Goal: Information Seeking & Learning: Learn about a topic

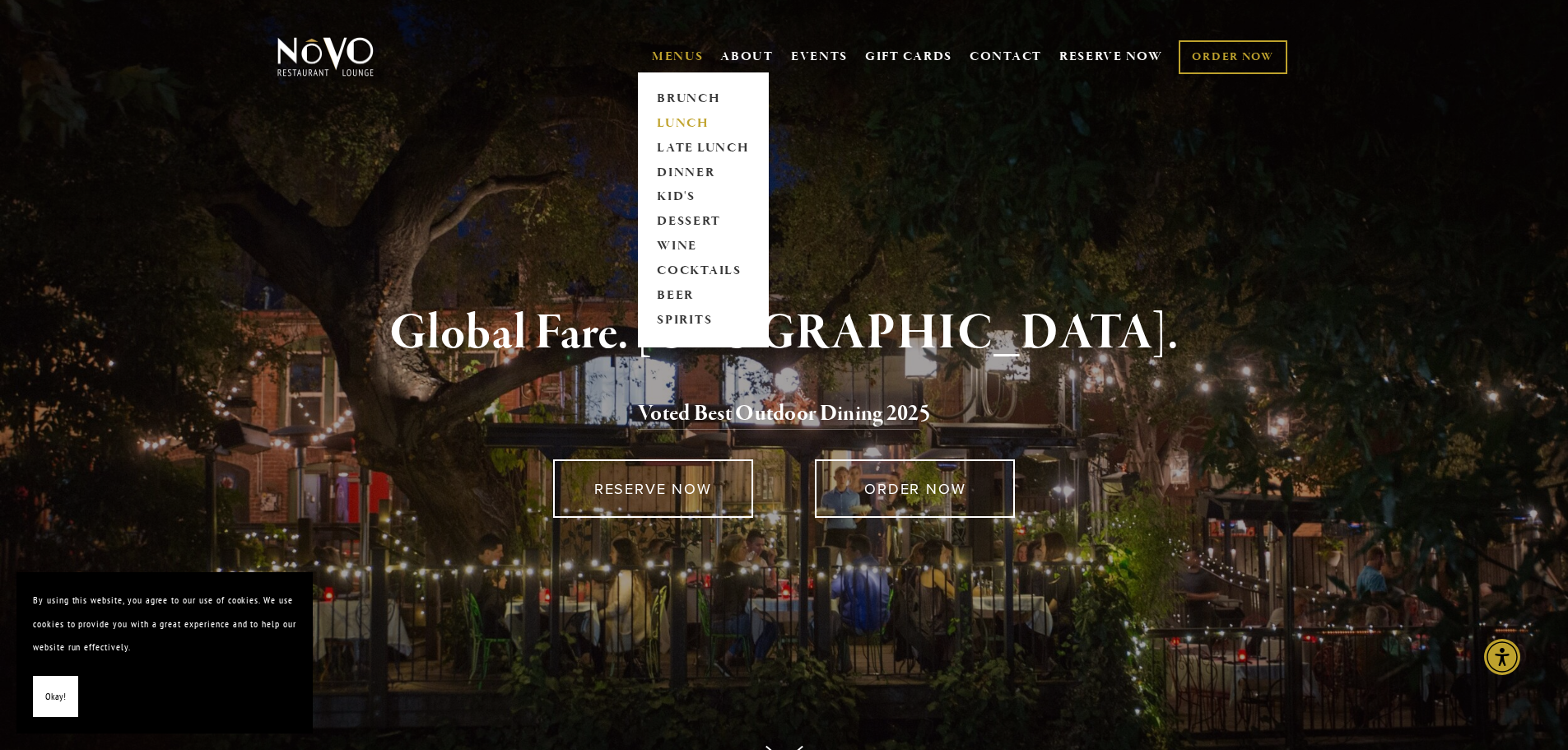
click at [688, 118] on link "LUNCH" at bounding box center [703, 123] width 103 height 25
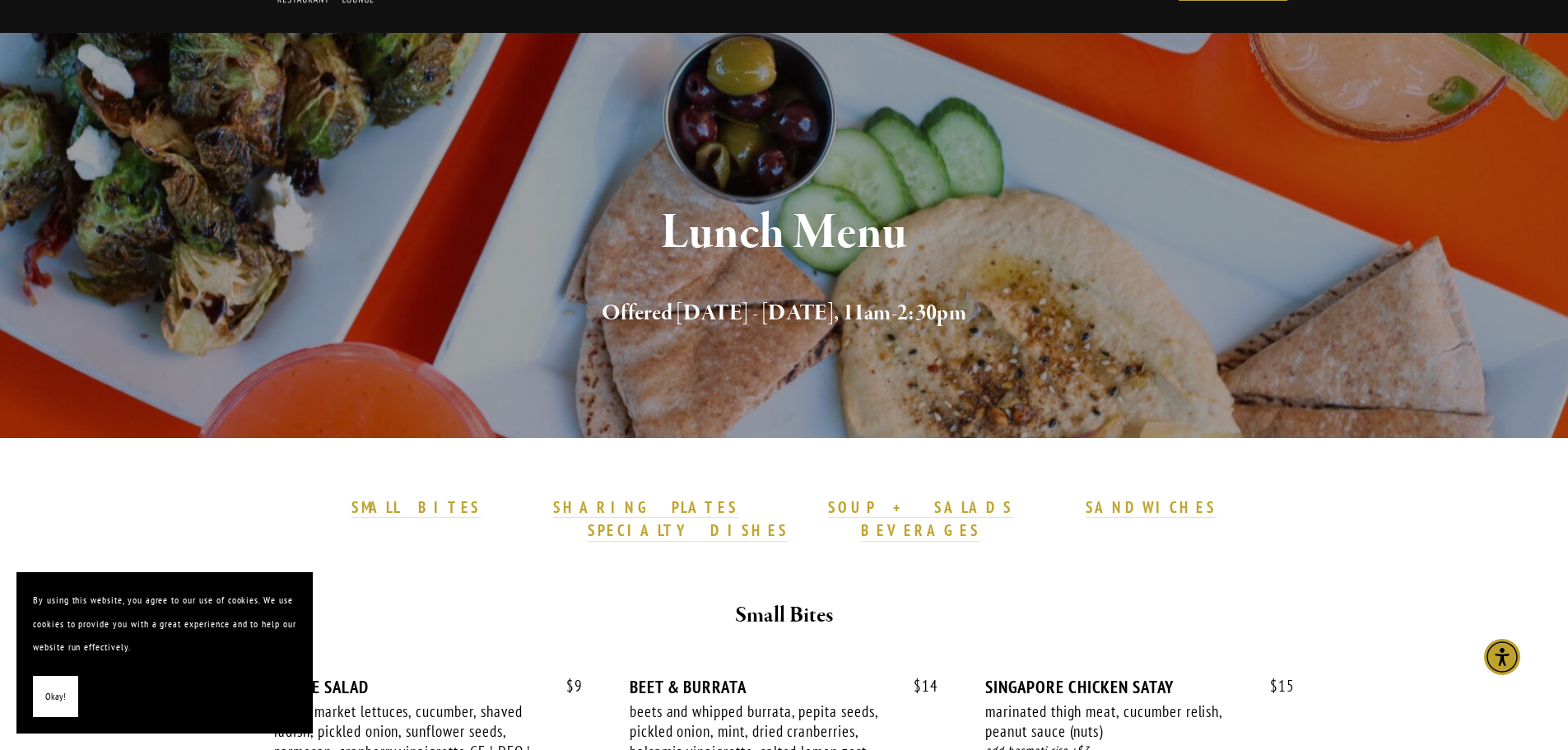
scroll to position [150, 0]
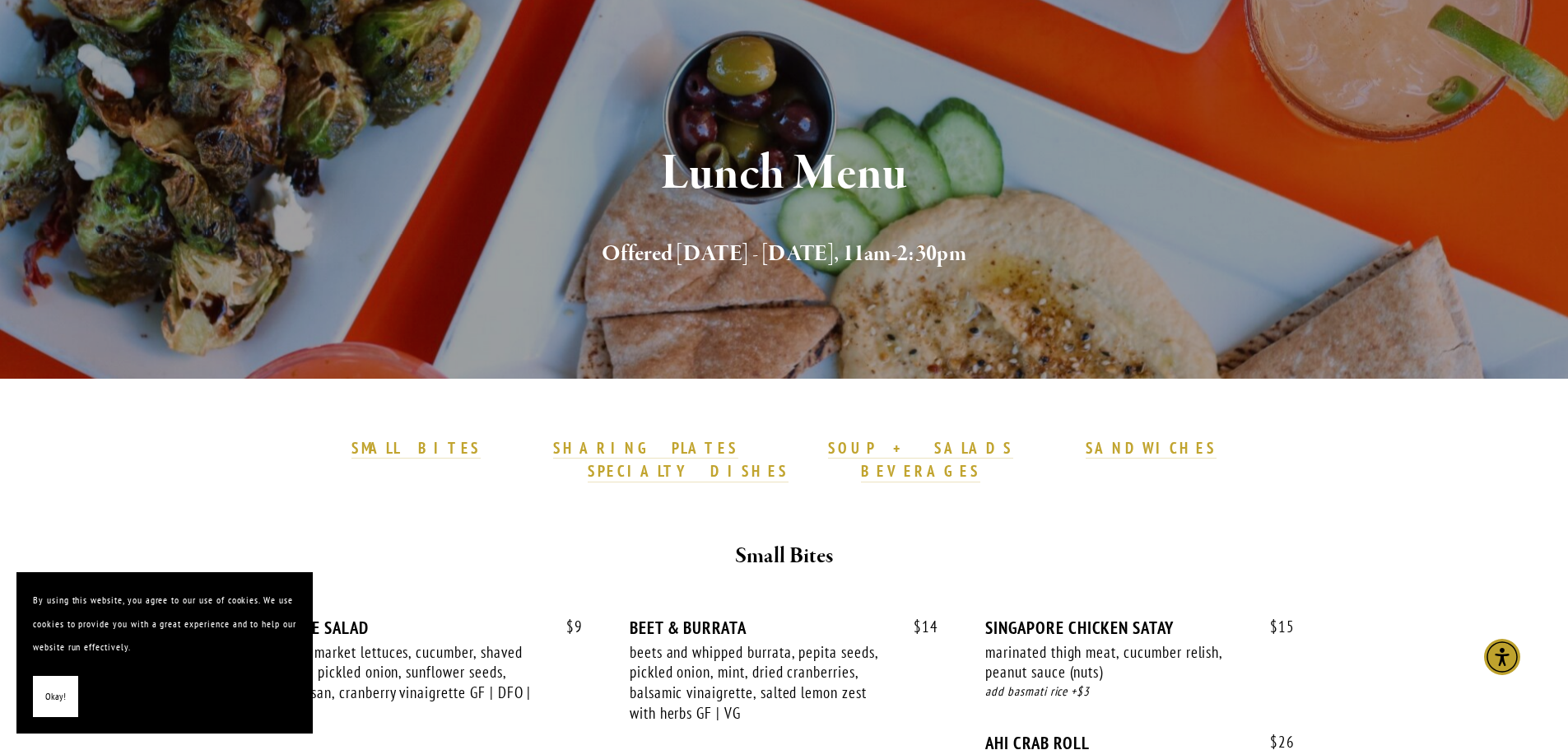
drag, startPoint x: 798, startPoint y: 542, endPoint x: 786, endPoint y: 609, distance: 68.1
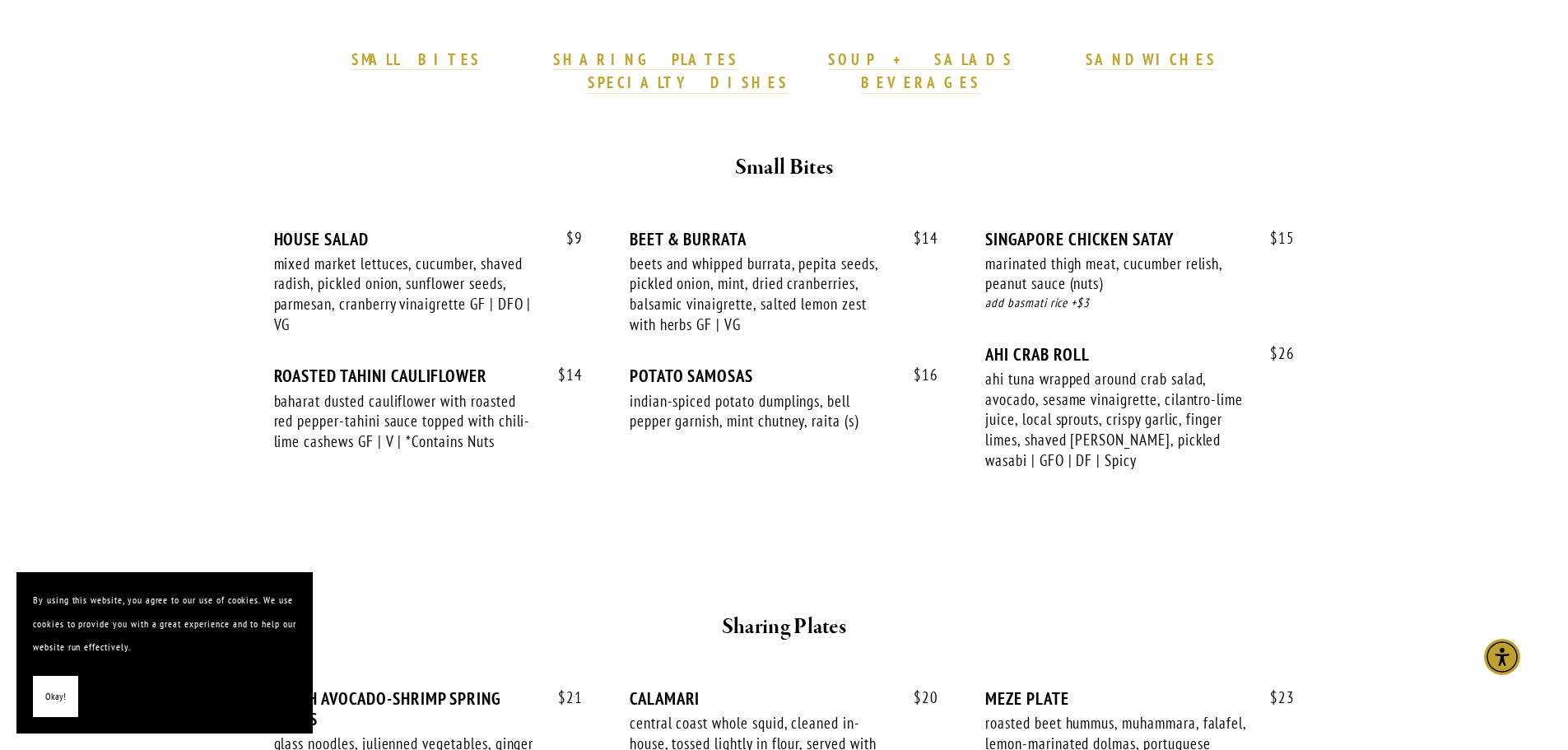
drag, startPoint x: 1439, startPoint y: 444, endPoint x: 1426, endPoint y: 525, distance: 82.0
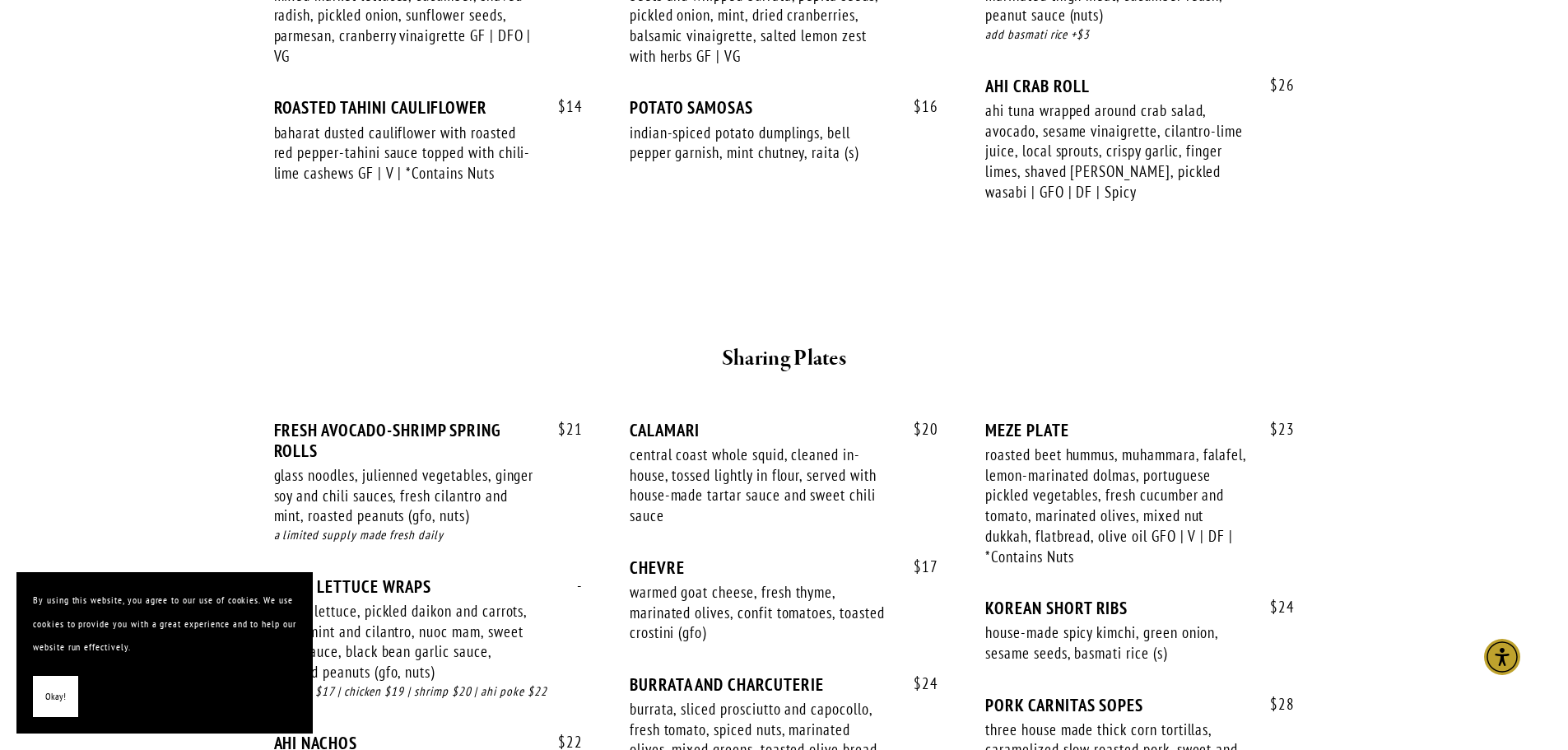
drag, startPoint x: 1447, startPoint y: 366, endPoint x: 1441, endPoint y: 474, distance: 108.2
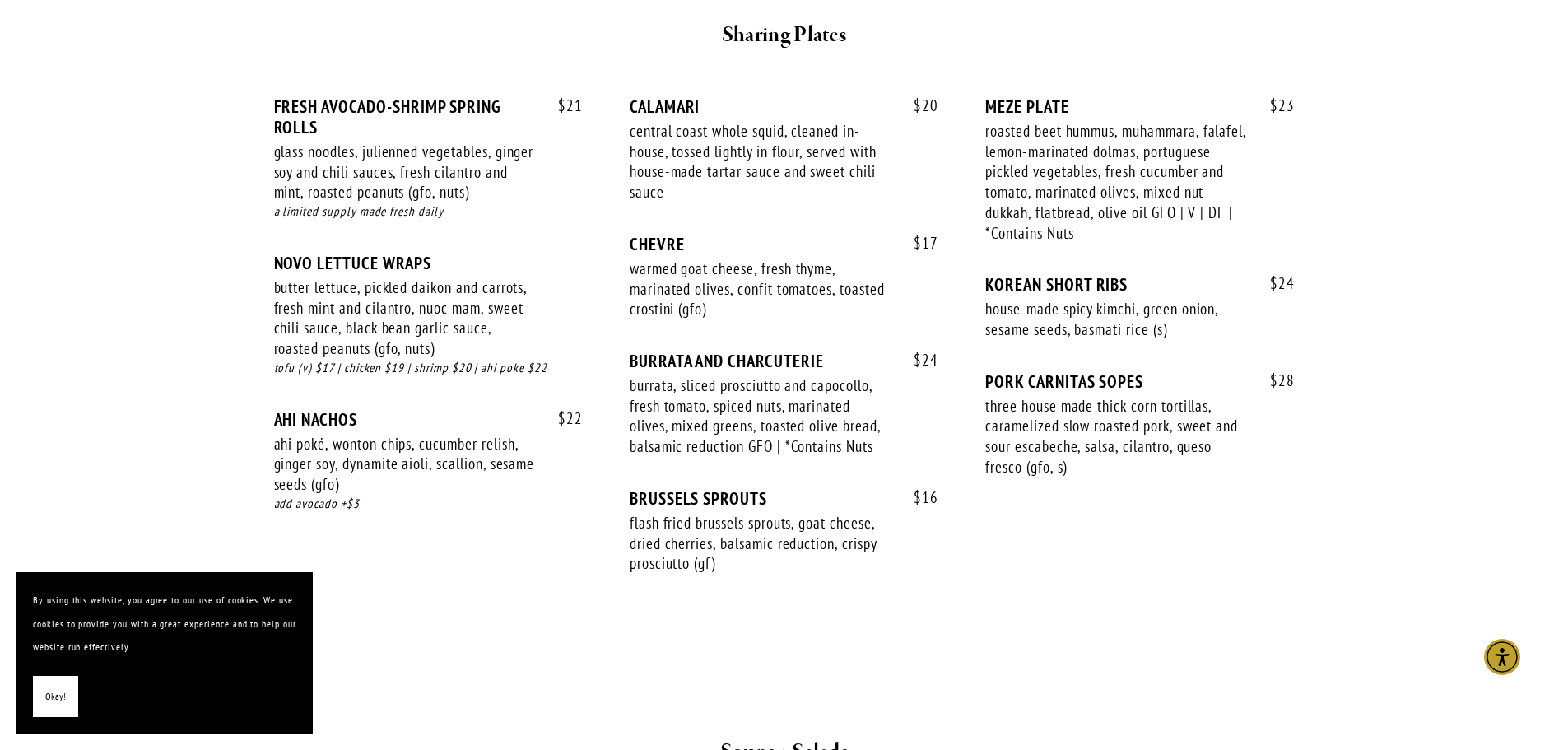
drag, startPoint x: 1451, startPoint y: 368, endPoint x: 1439, endPoint y: 458, distance: 90.8
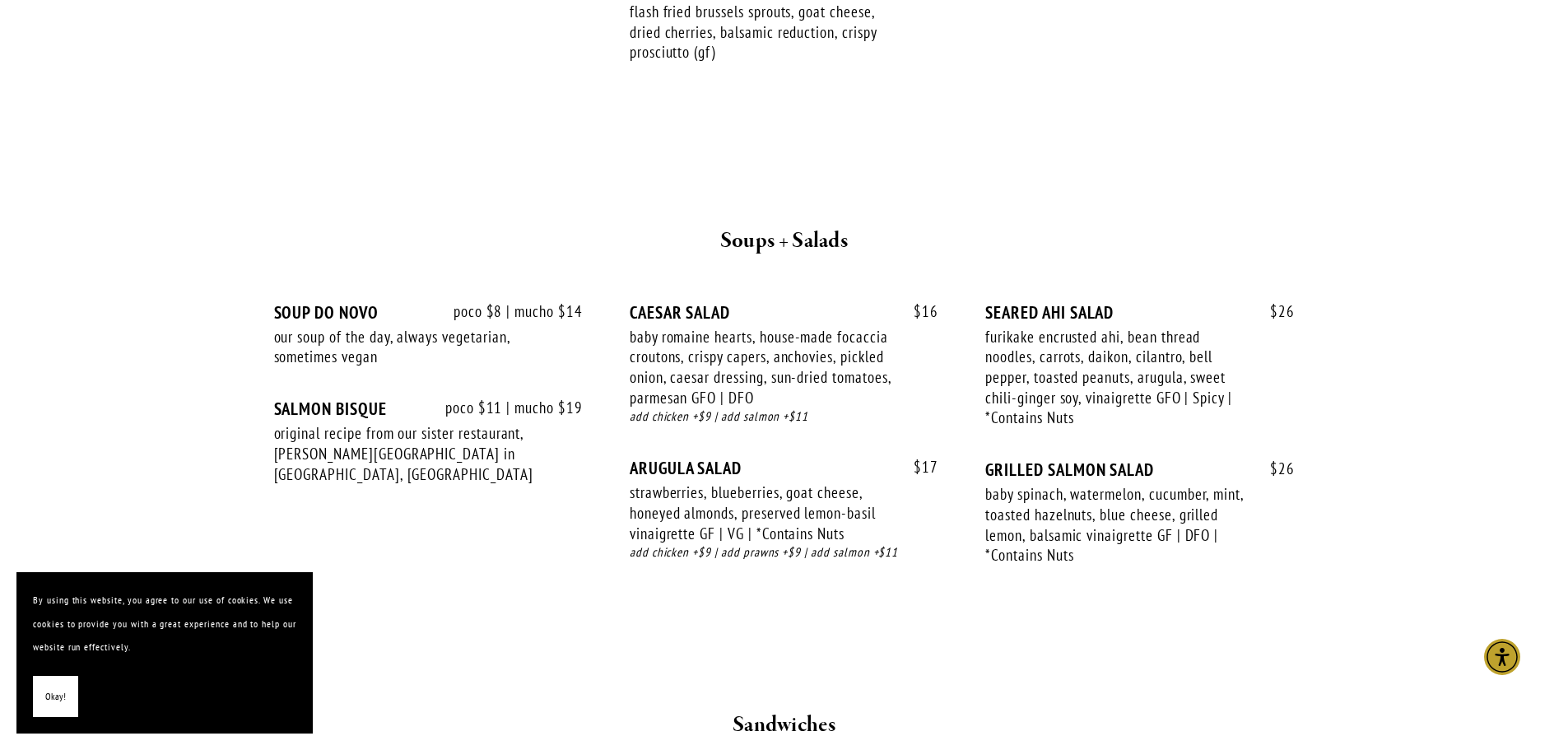
drag, startPoint x: 1443, startPoint y: 331, endPoint x: 1429, endPoint y: 382, distance: 52.9
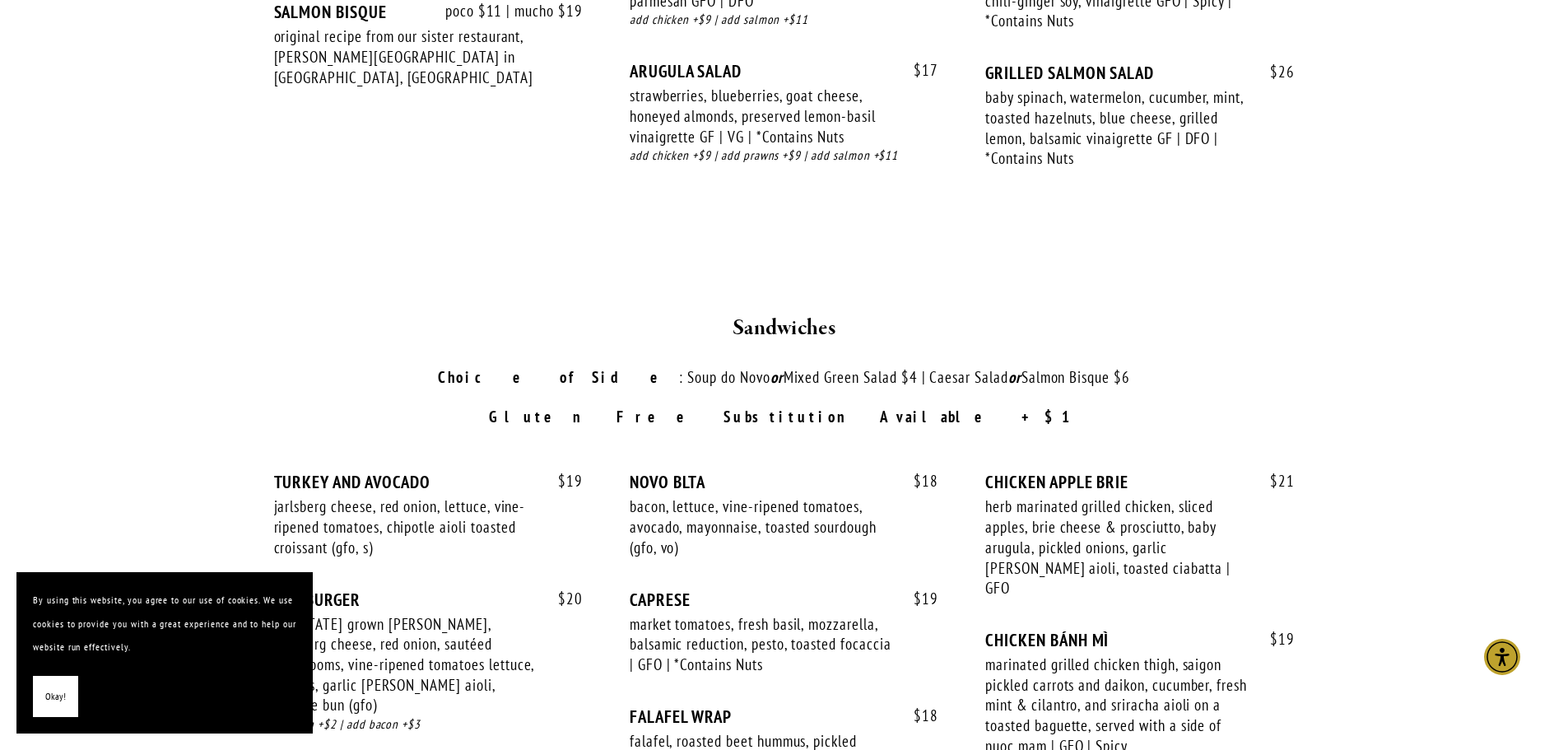
drag, startPoint x: 1451, startPoint y: 266, endPoint x: 1428, endPoint y: 392, distance: 128.1
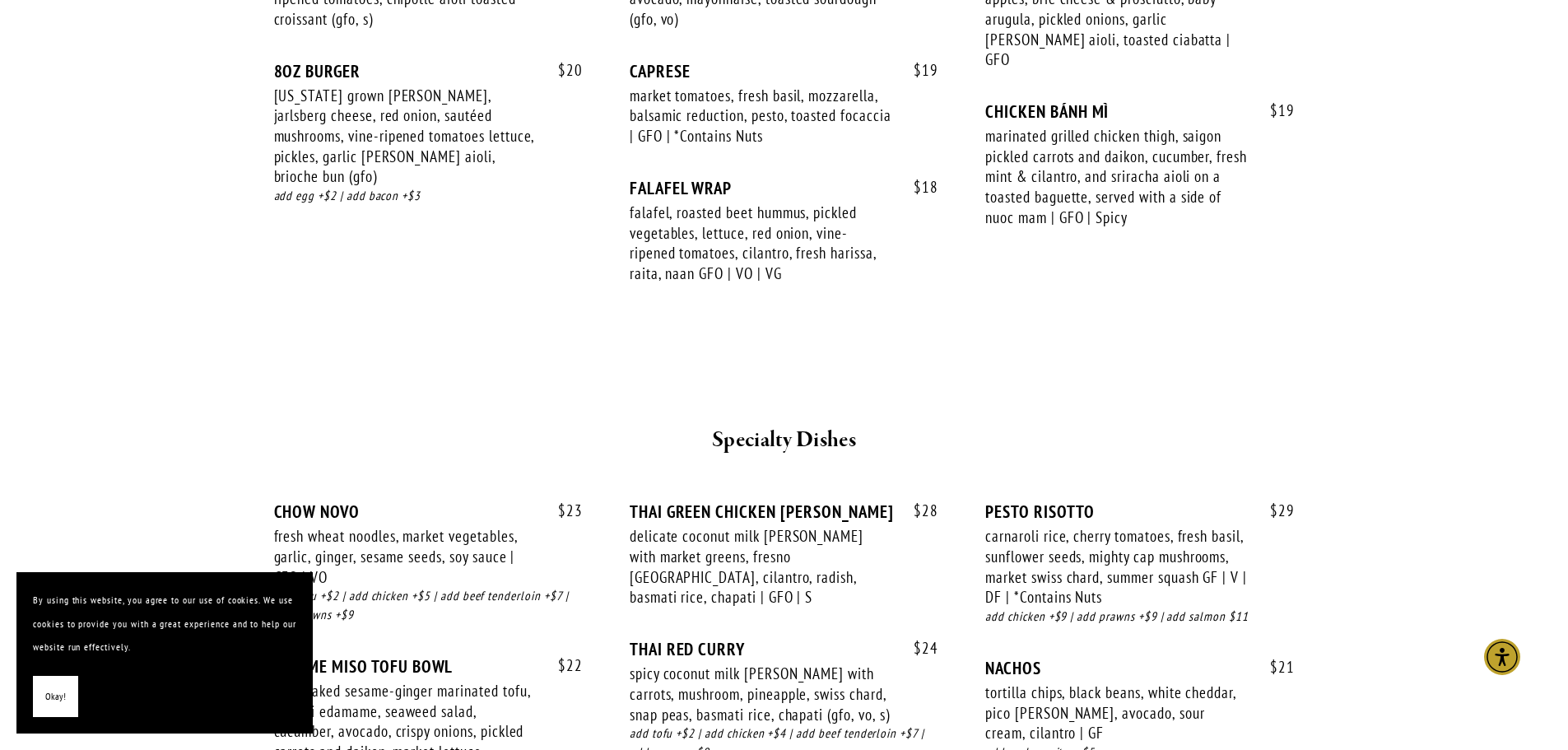
drag, startPoint x: 1439, startPoint y: 332, endPoint x: 1413, endPoint y: 456, distance: 126.7
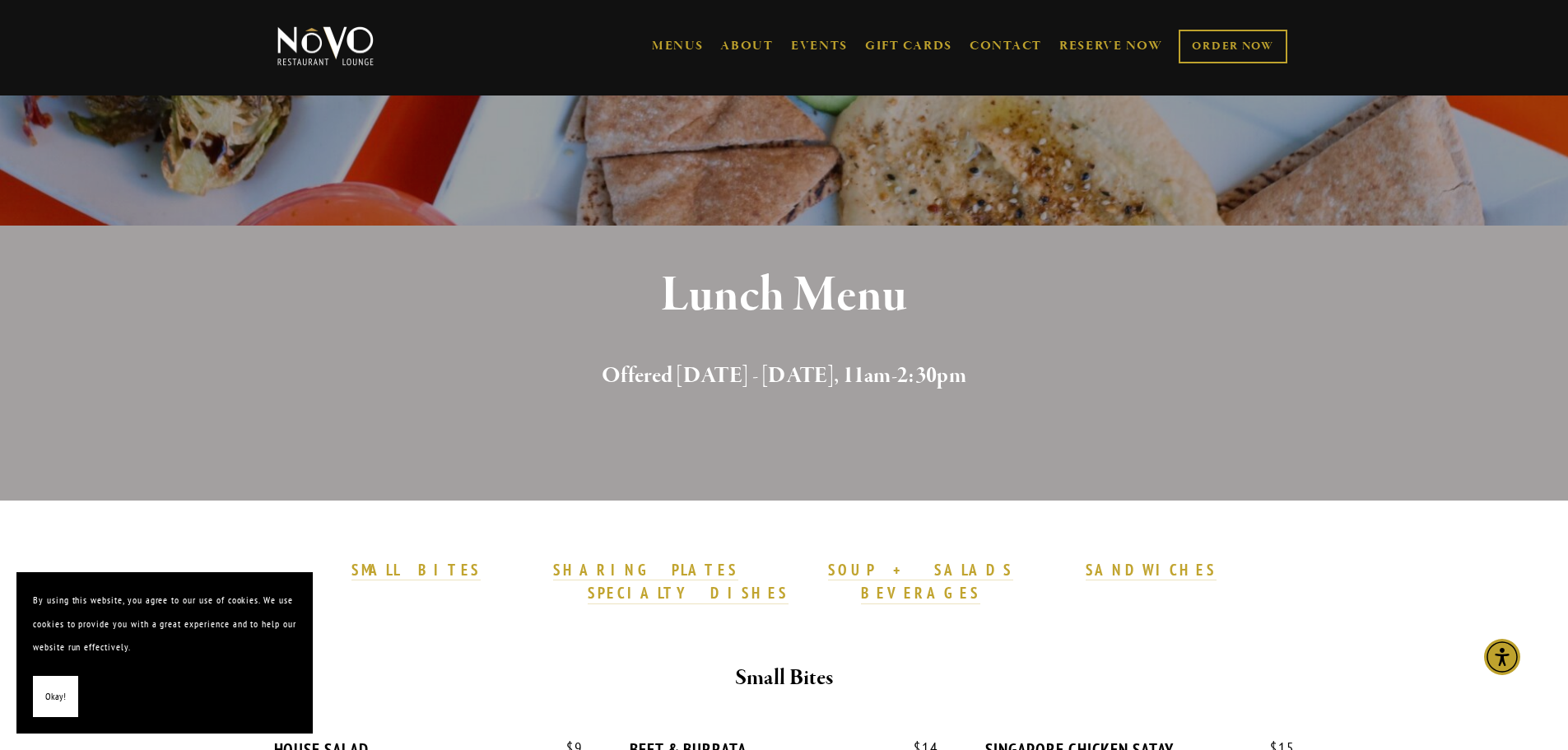
scroll to position [0, 0]
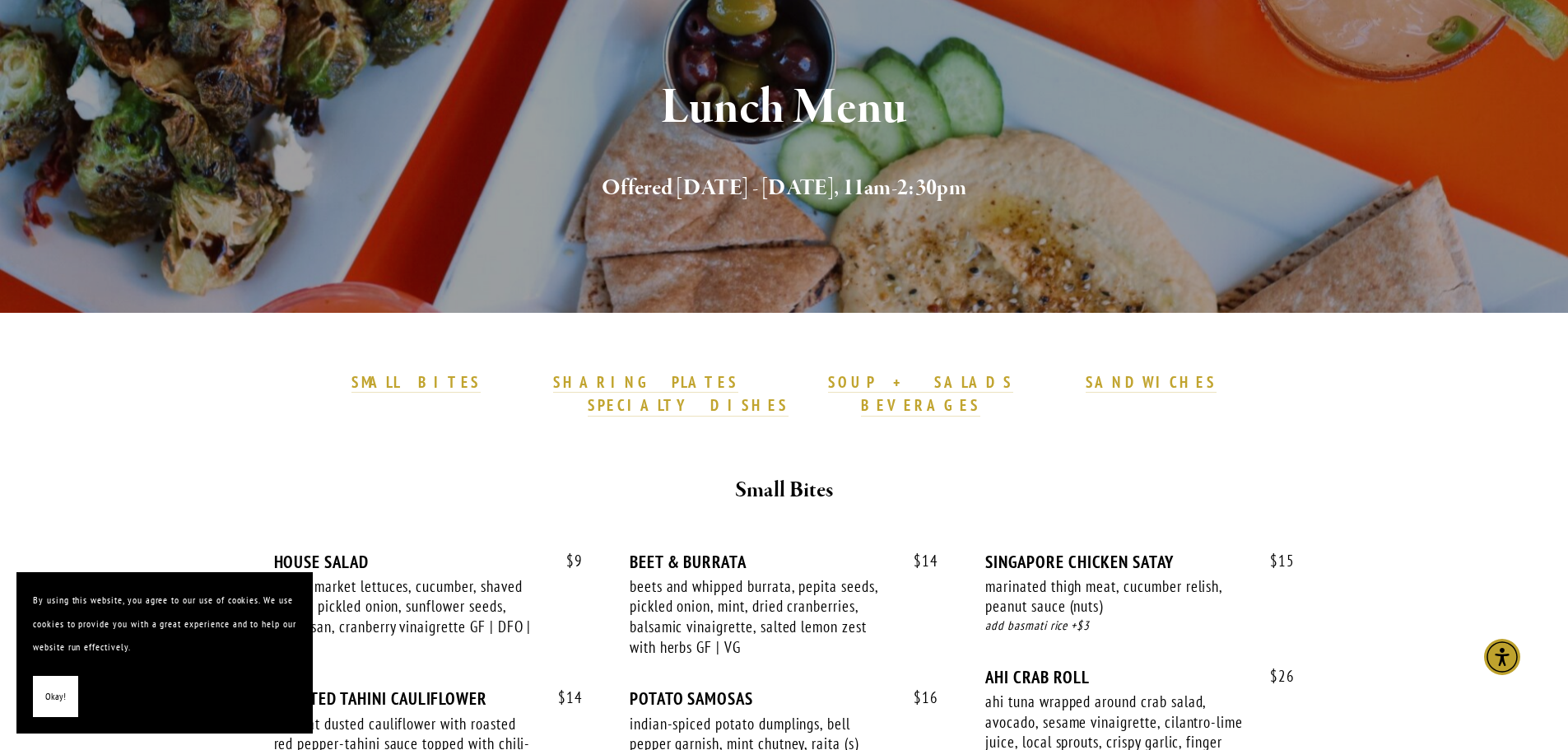
drag, startPoint x: 1412, startPoint y: 549, endPoint x: 1404, endPoint y: 585, distance: 36.9
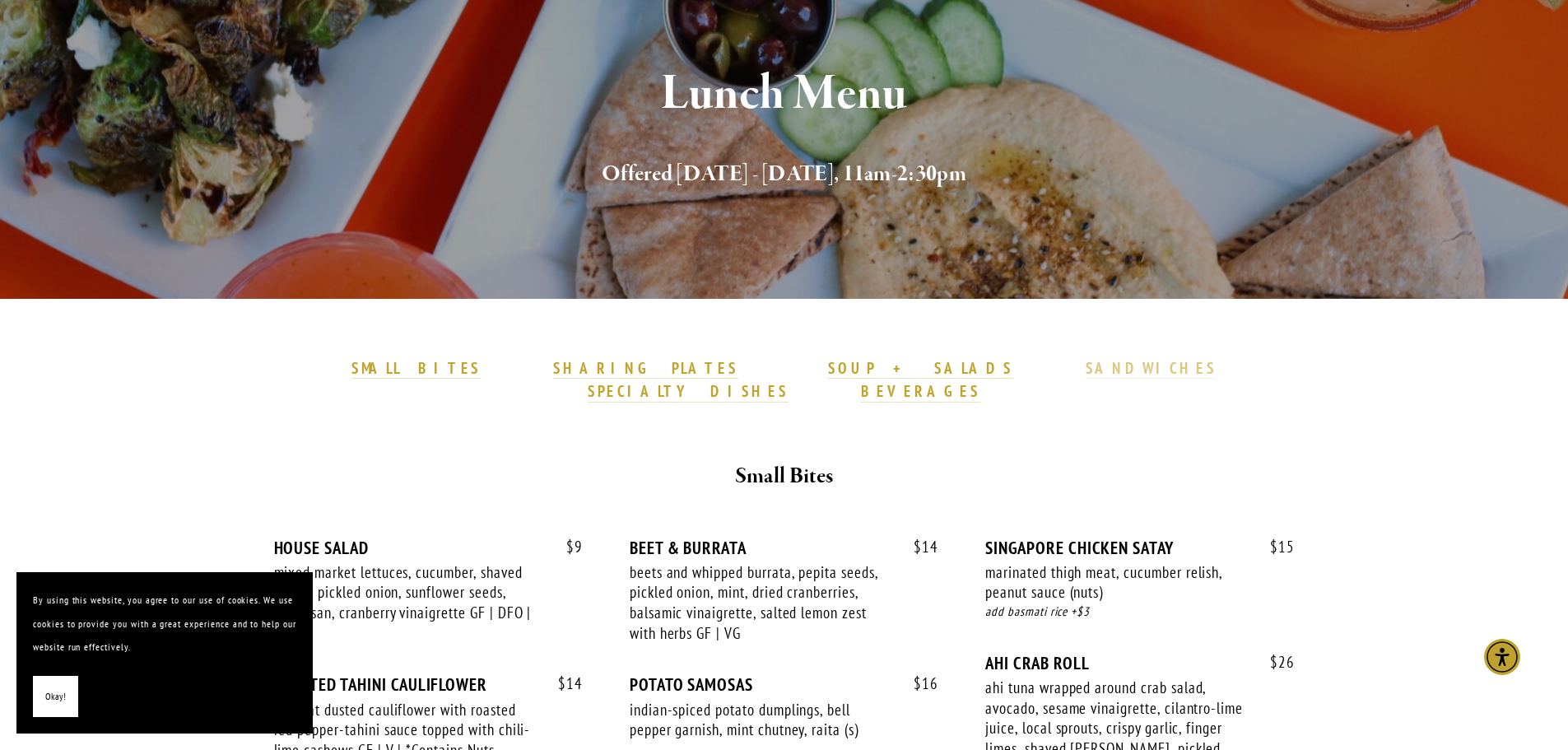
click at [1085, 367] on strong "SANDWICHES" at bounding box center [1151, 368] width 132 height 20
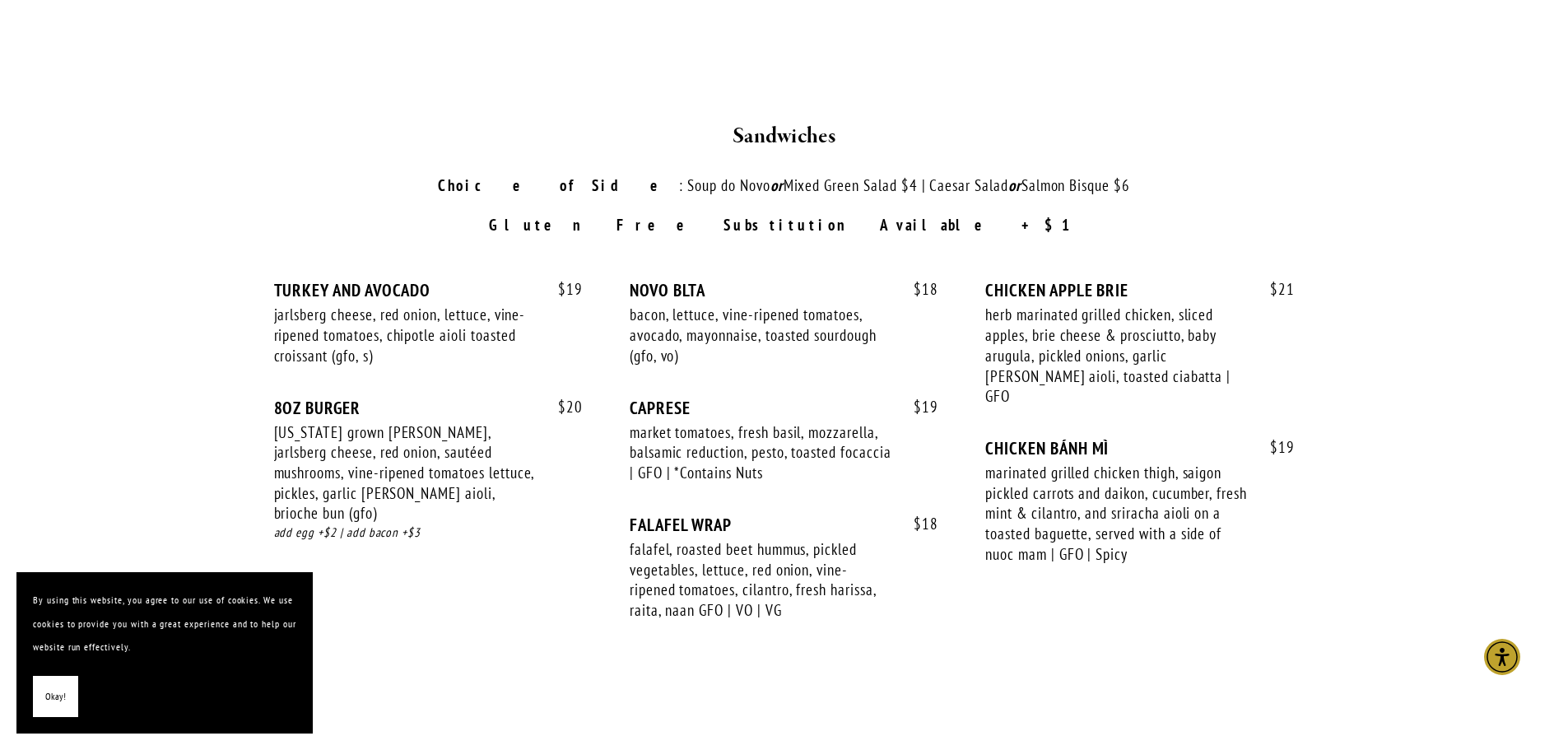
scroll to position [2175, 0]
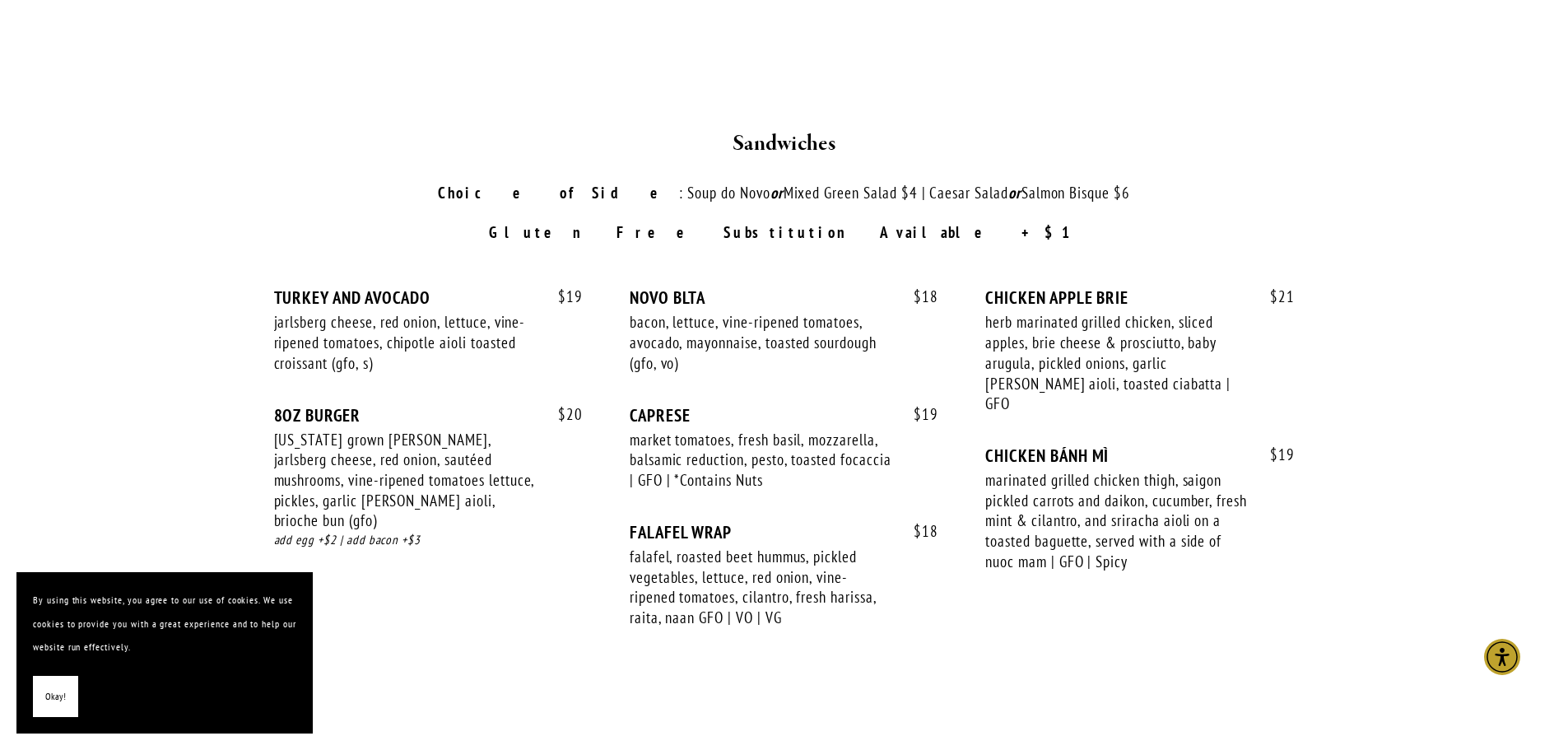
drag, startPoint x: 186, startPoint y: 244, endPoint x: 185, endPoint y: 220, distance: 24.0
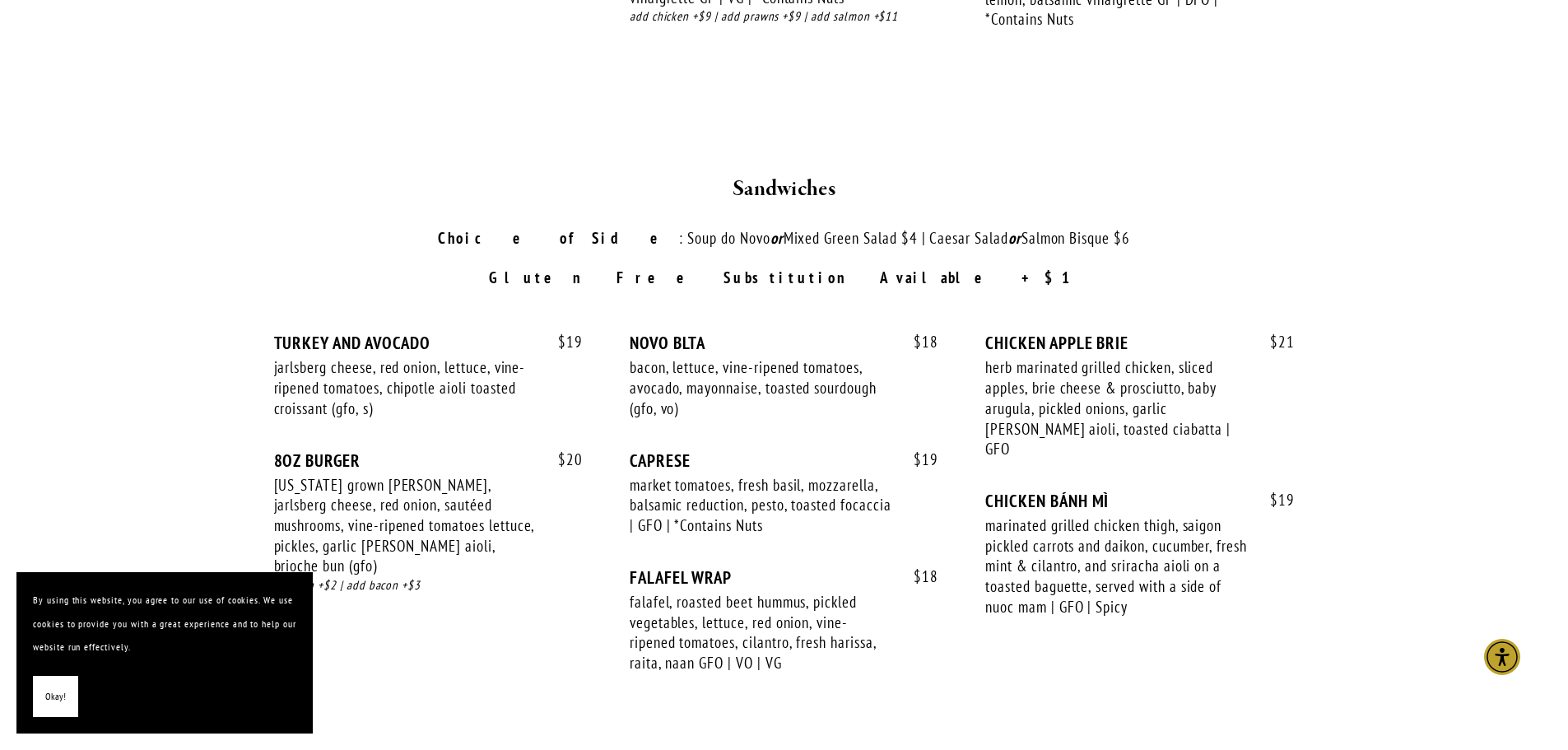
drag, startPoint x: 177, startPoint y: 284, endPoint x: 177, endPoint y: 248, distance: 36.0
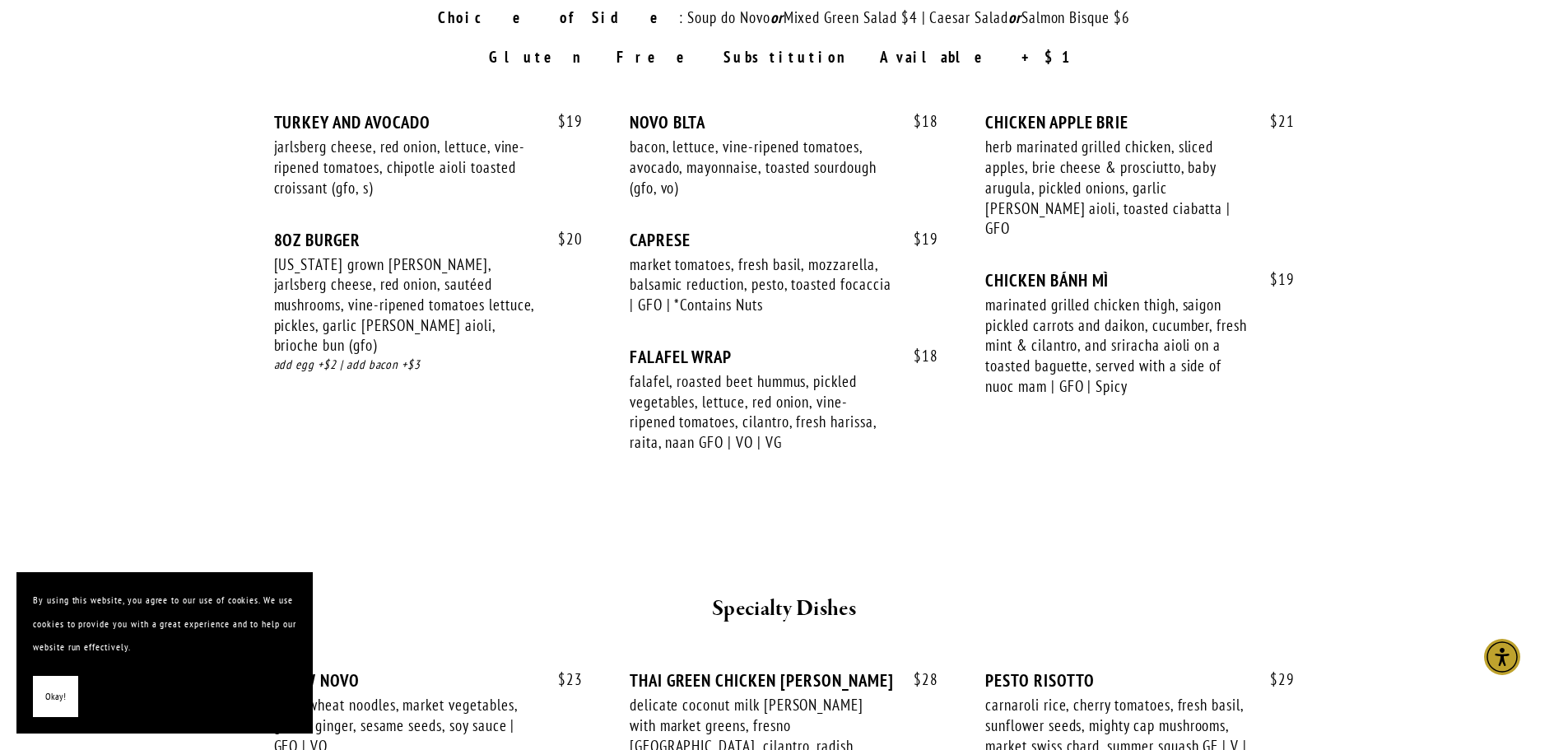
drag, startPoint x: 184, startPoint y: 183, endPoint x: 184, endPoint y: 234, distance: 51.0
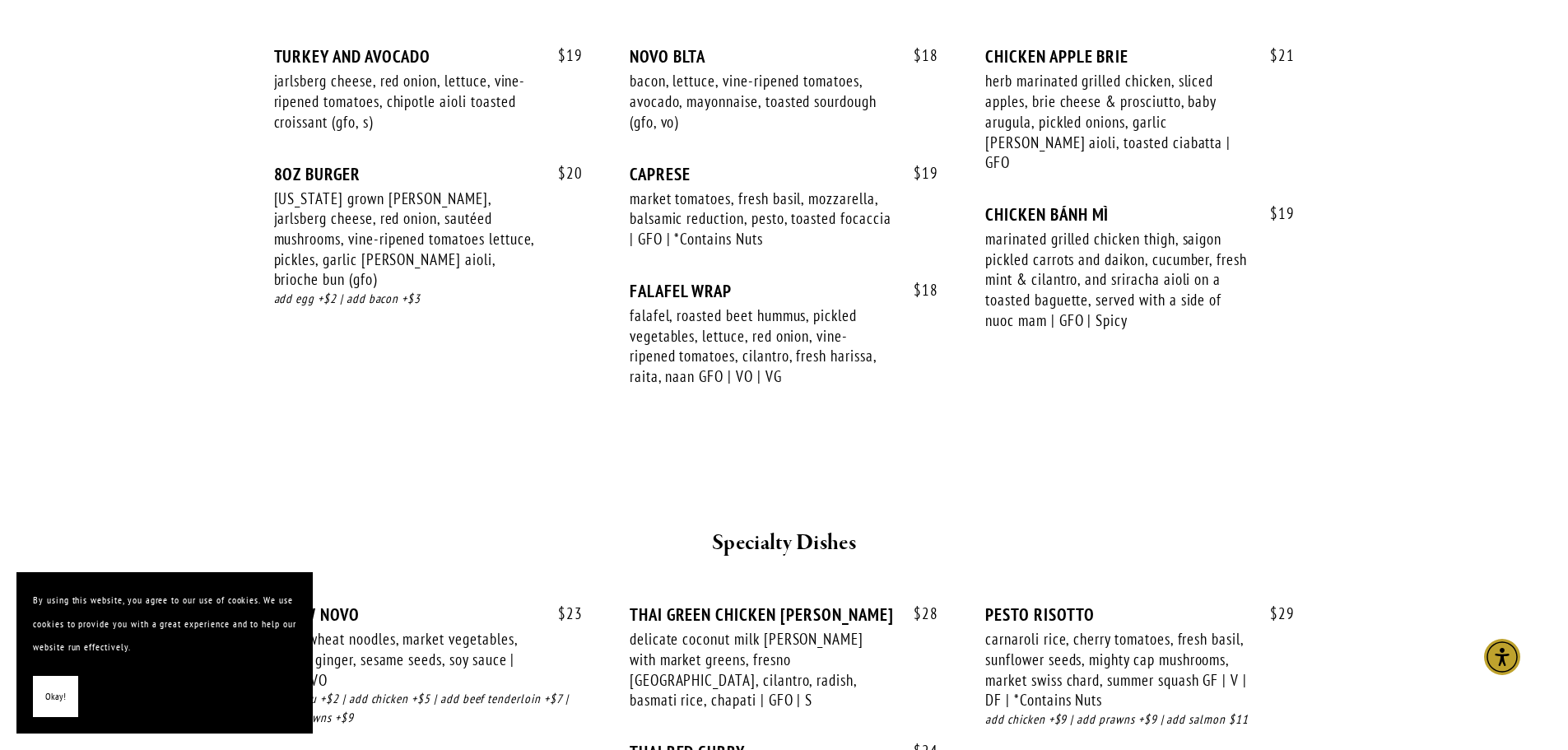
scroll to position [2470, 0]
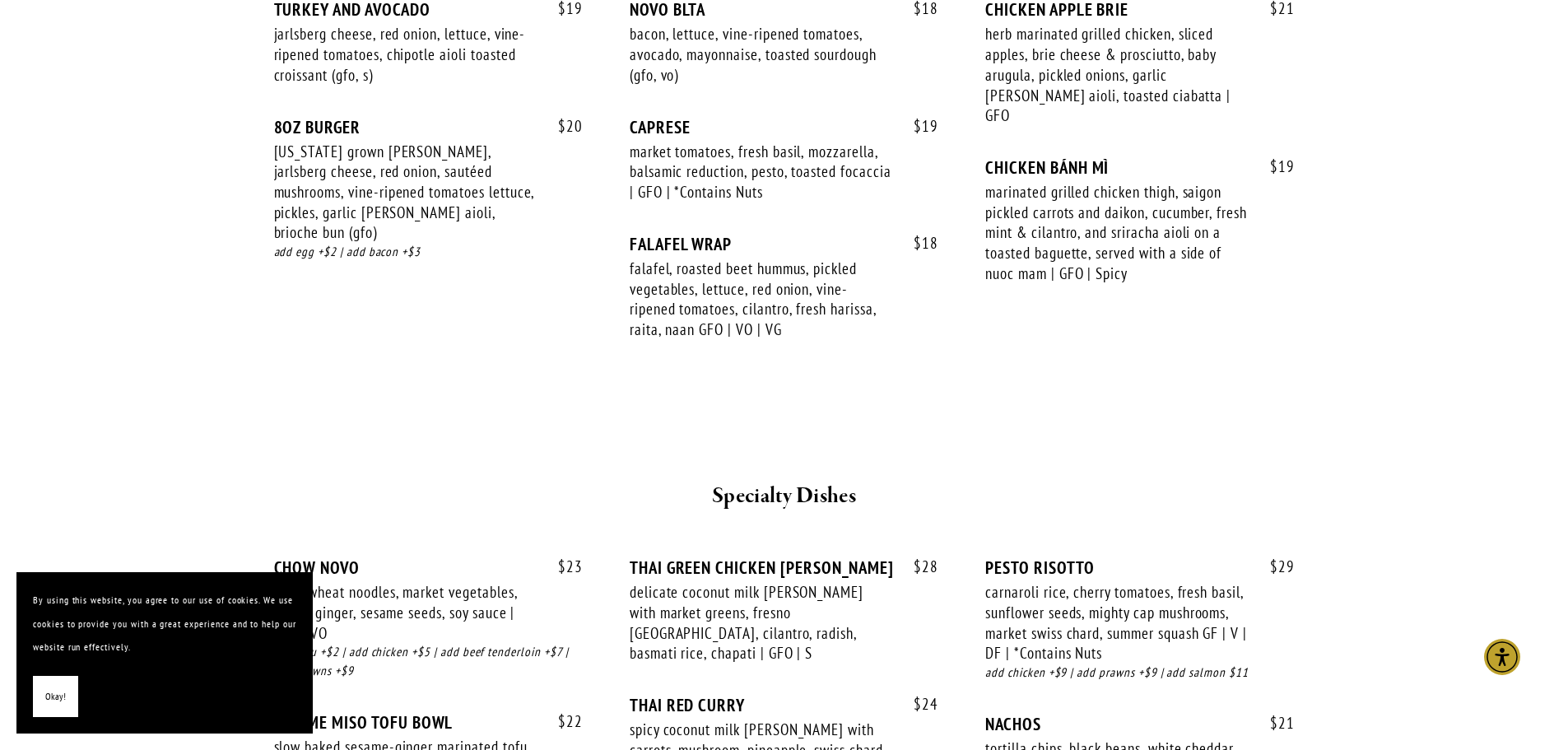
drag, startPoint x: 118, startPoint y: 135, endPoint x: 125, endPoint y: 175, distance: 40.6
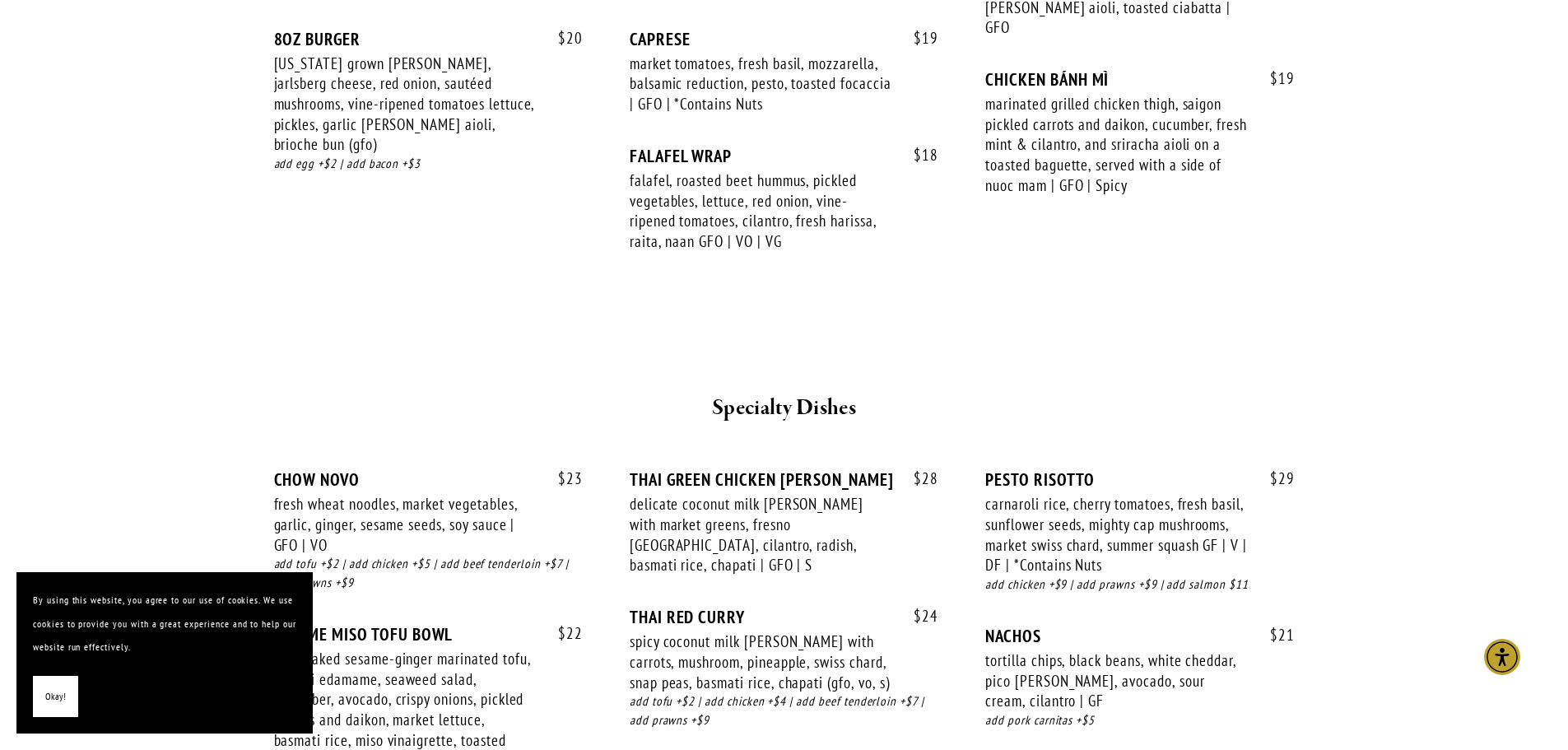
drag, startPoint x: 147, startPoint y: 159, endPoint x: 147, endPoint y: 207, distance: 48.0
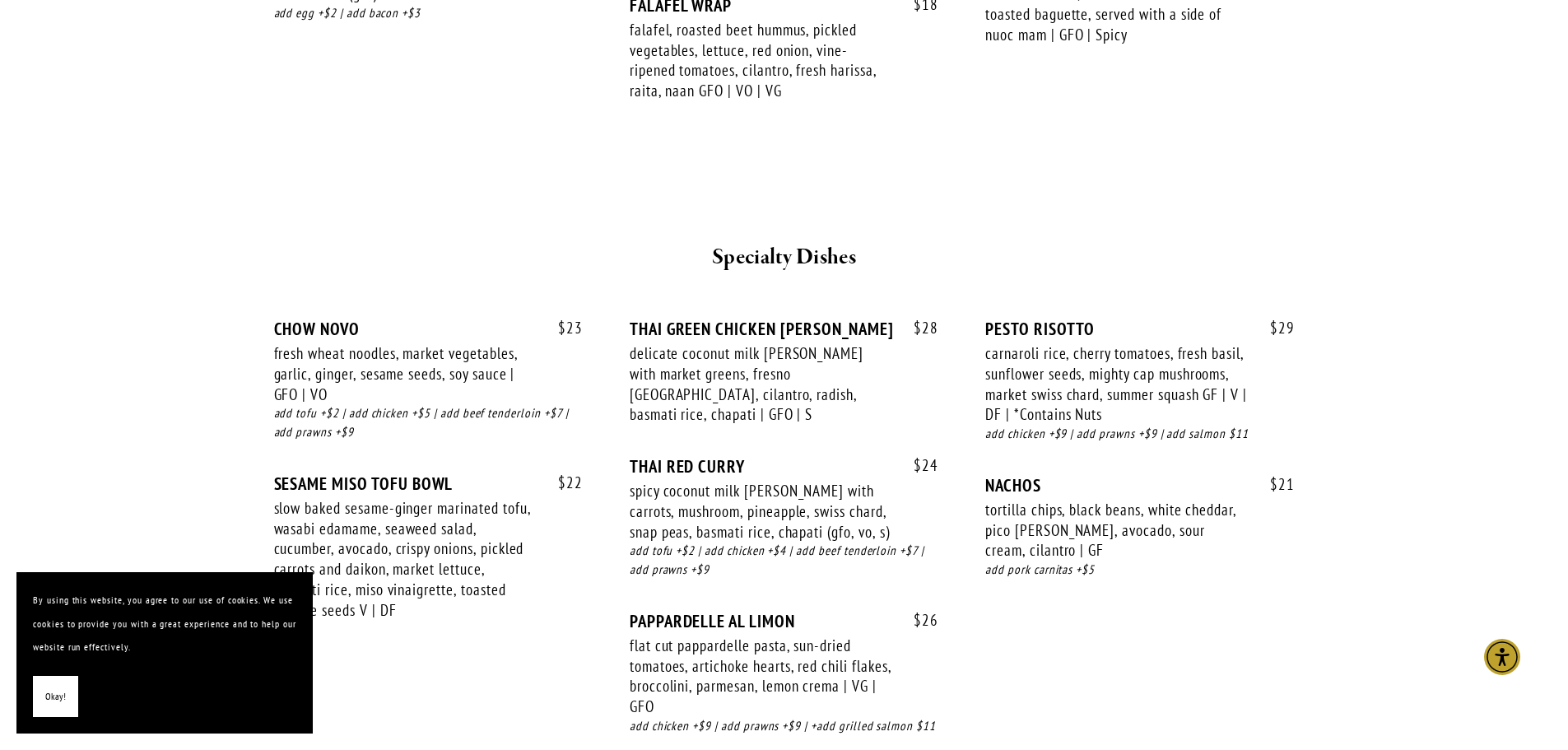
scroll to position [2720, 0]
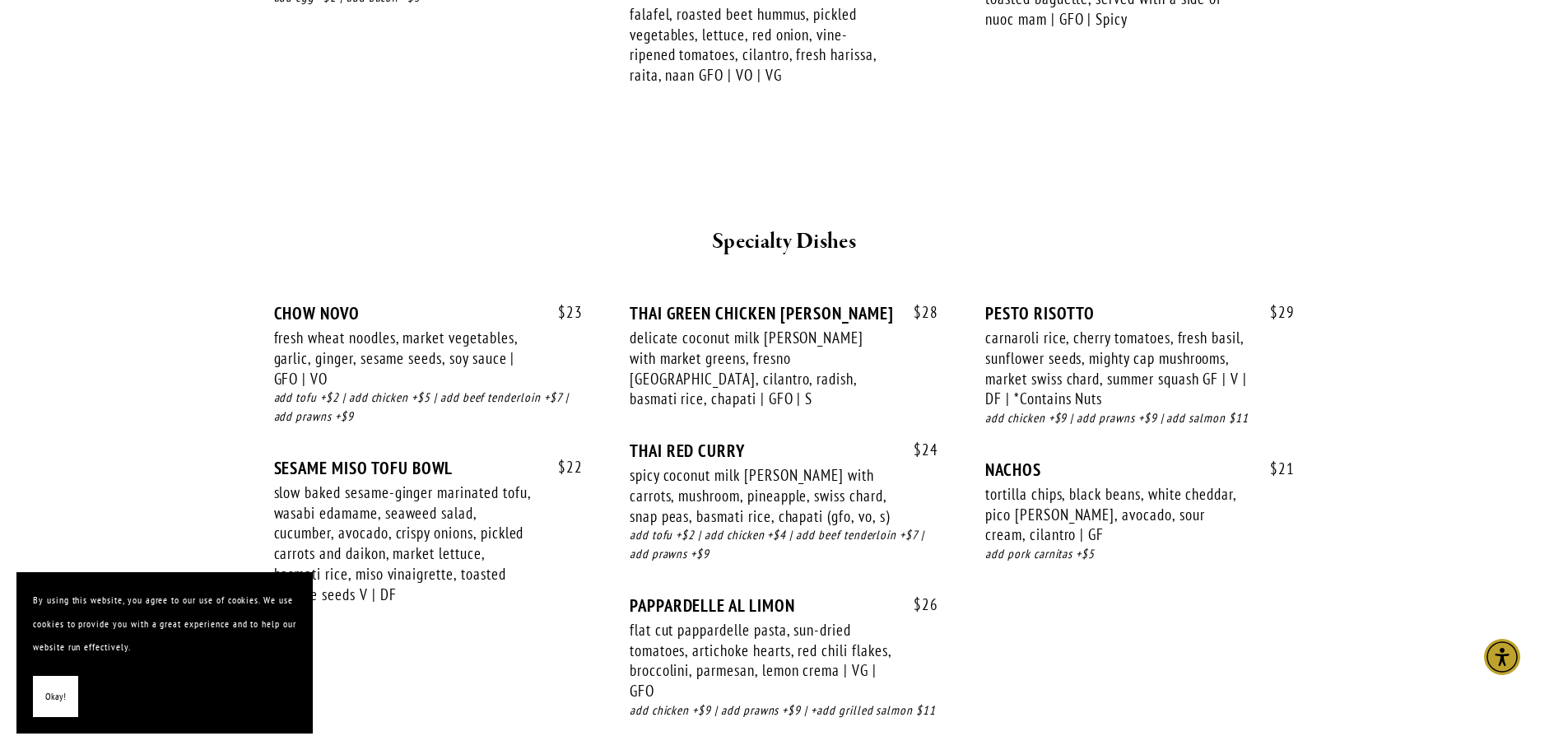
drag, startPoint x: 161, startPoint y: 188, endPoint x: 163, endPoint y: 222, distance: 34.1
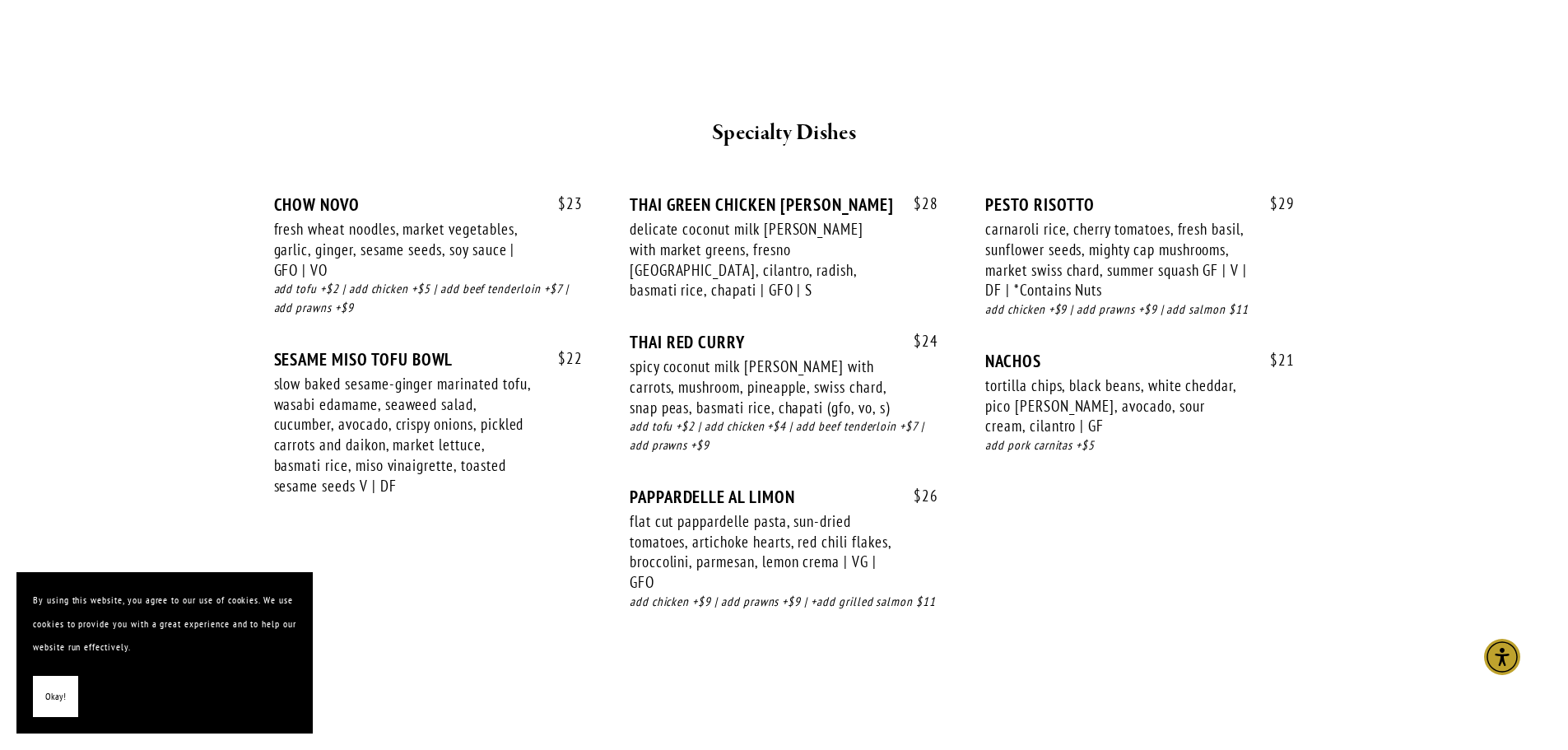
drag, startPoint x: 179, startPoint y: 133, endPoint x: 184, endPoint y: 63, distance: 70.2
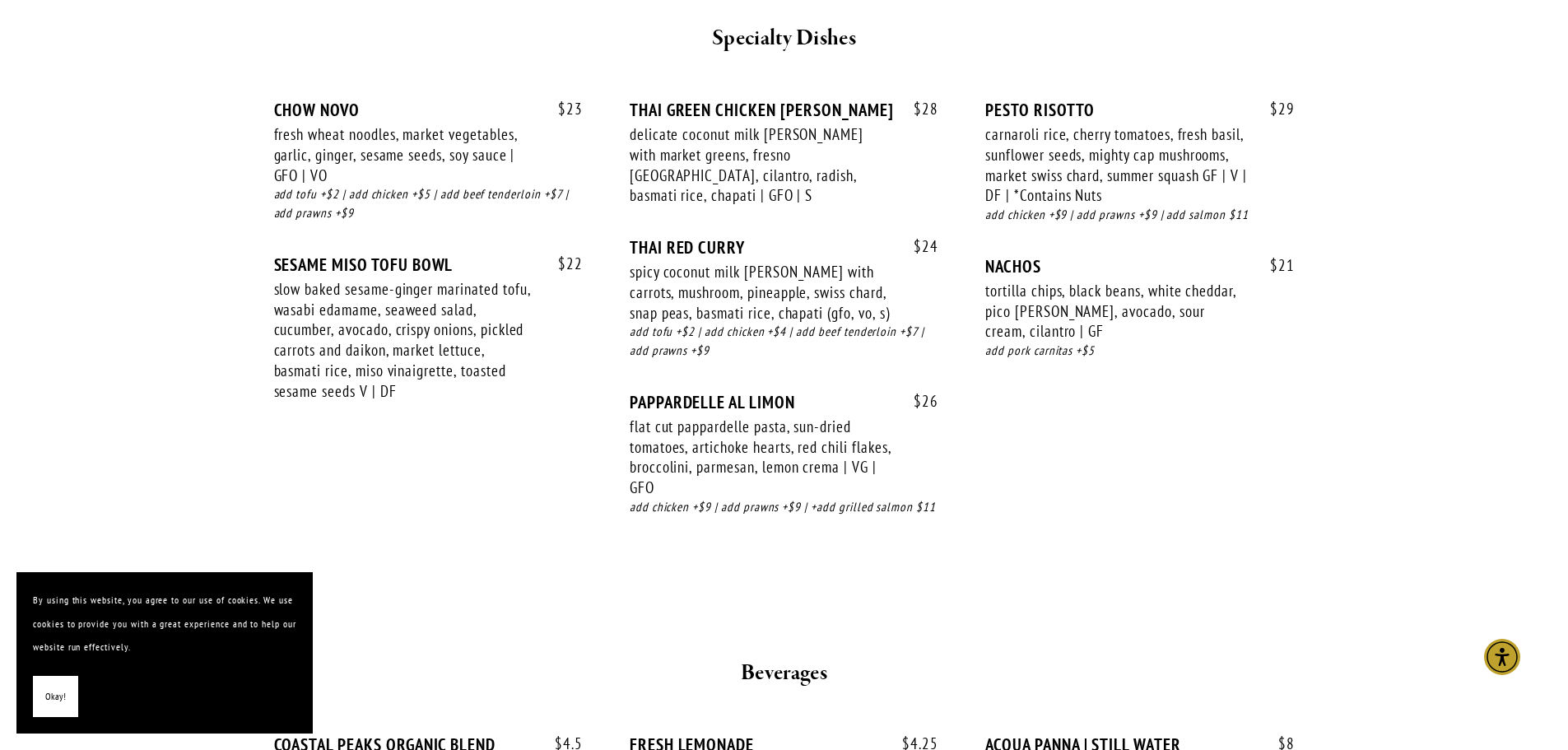
drag, startPoint x: 111, startPoint y: 147, endPoint x: 111, endPoint y: 221, distance: 74.0
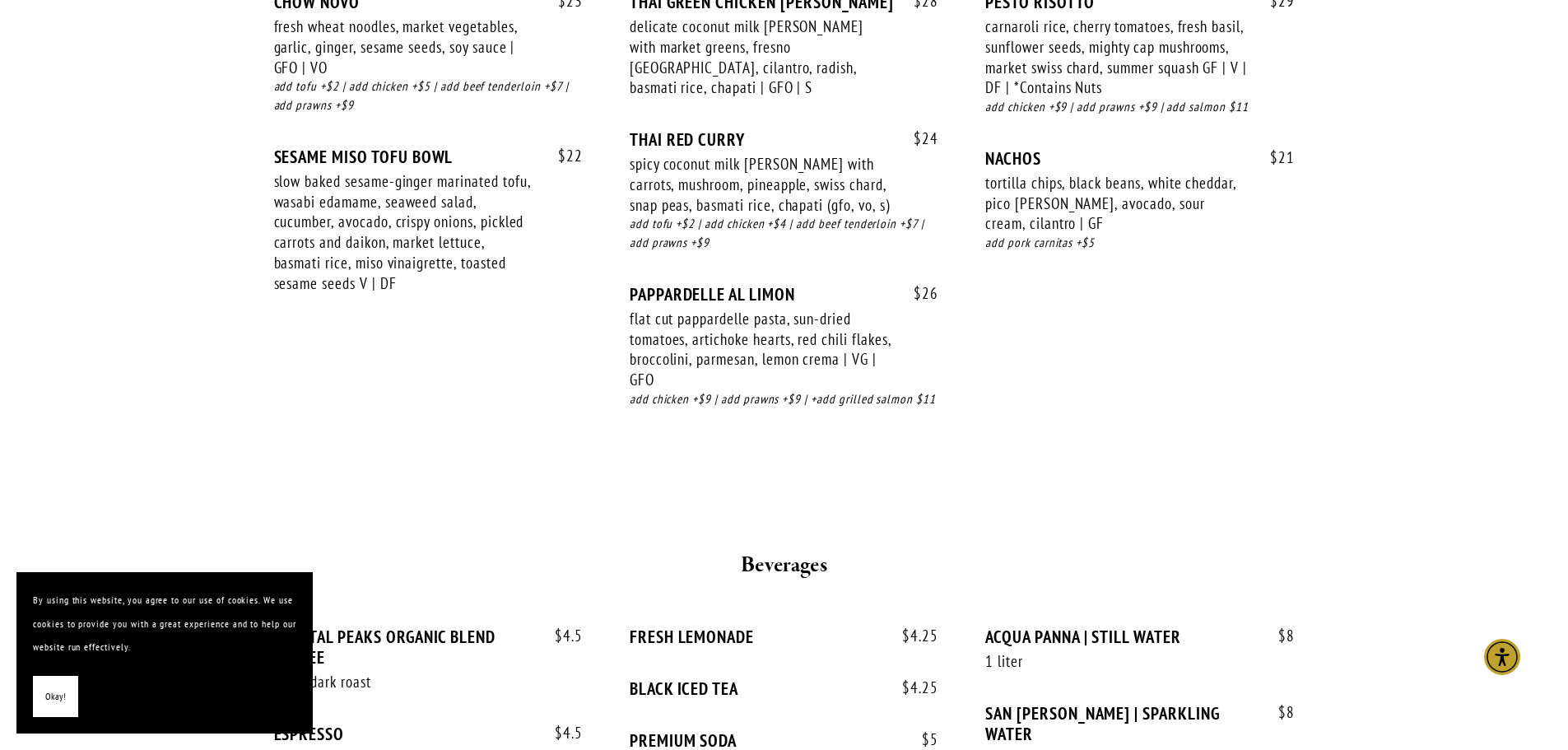
drag, startPoint x: 126, startPoint y: 199, endPoint x: 126, endPoint y: 279, distance: 80.0
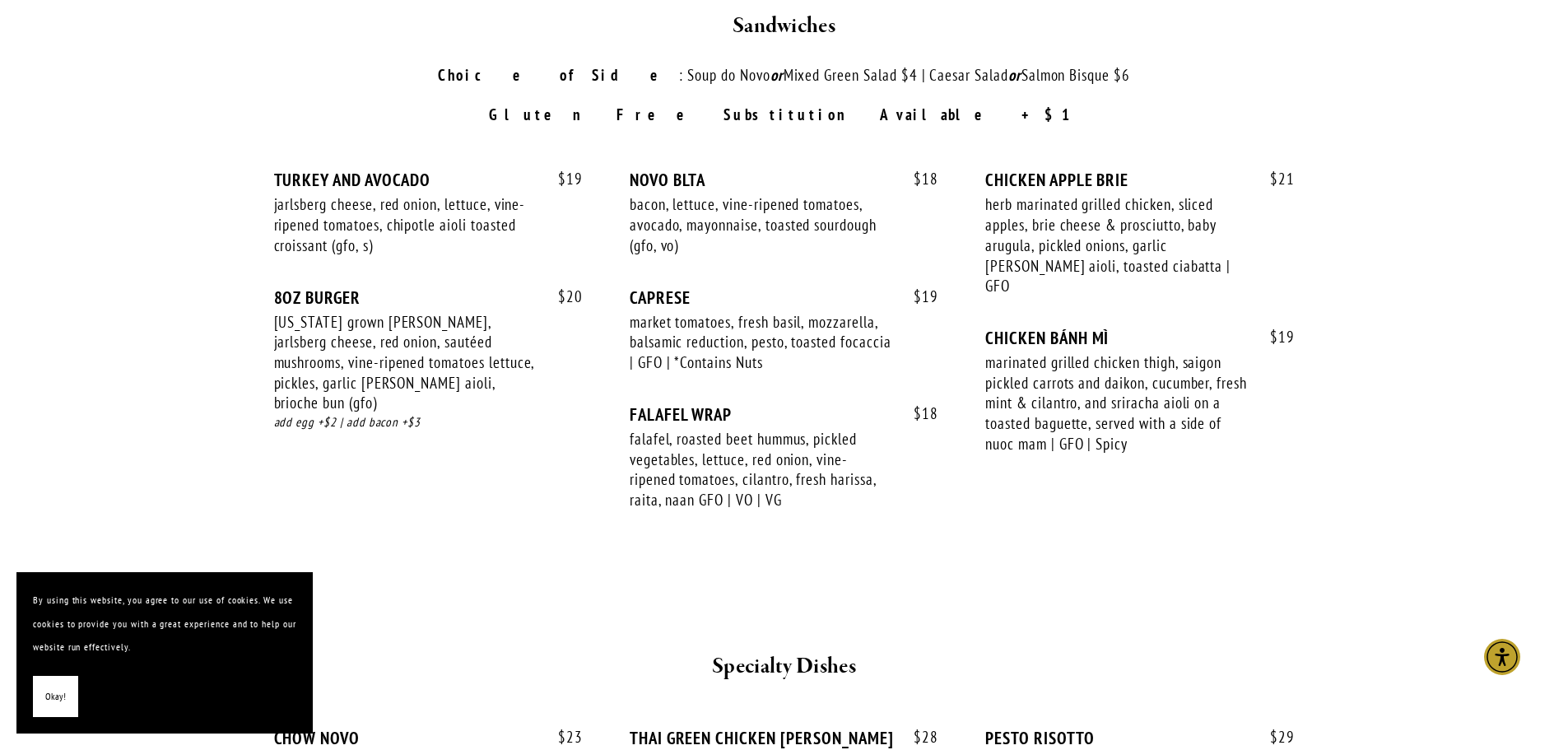
drag, startPoint x: 141, startPoint y: 242, endPoint x: 136, endPoint y: 122, distance: 120.1
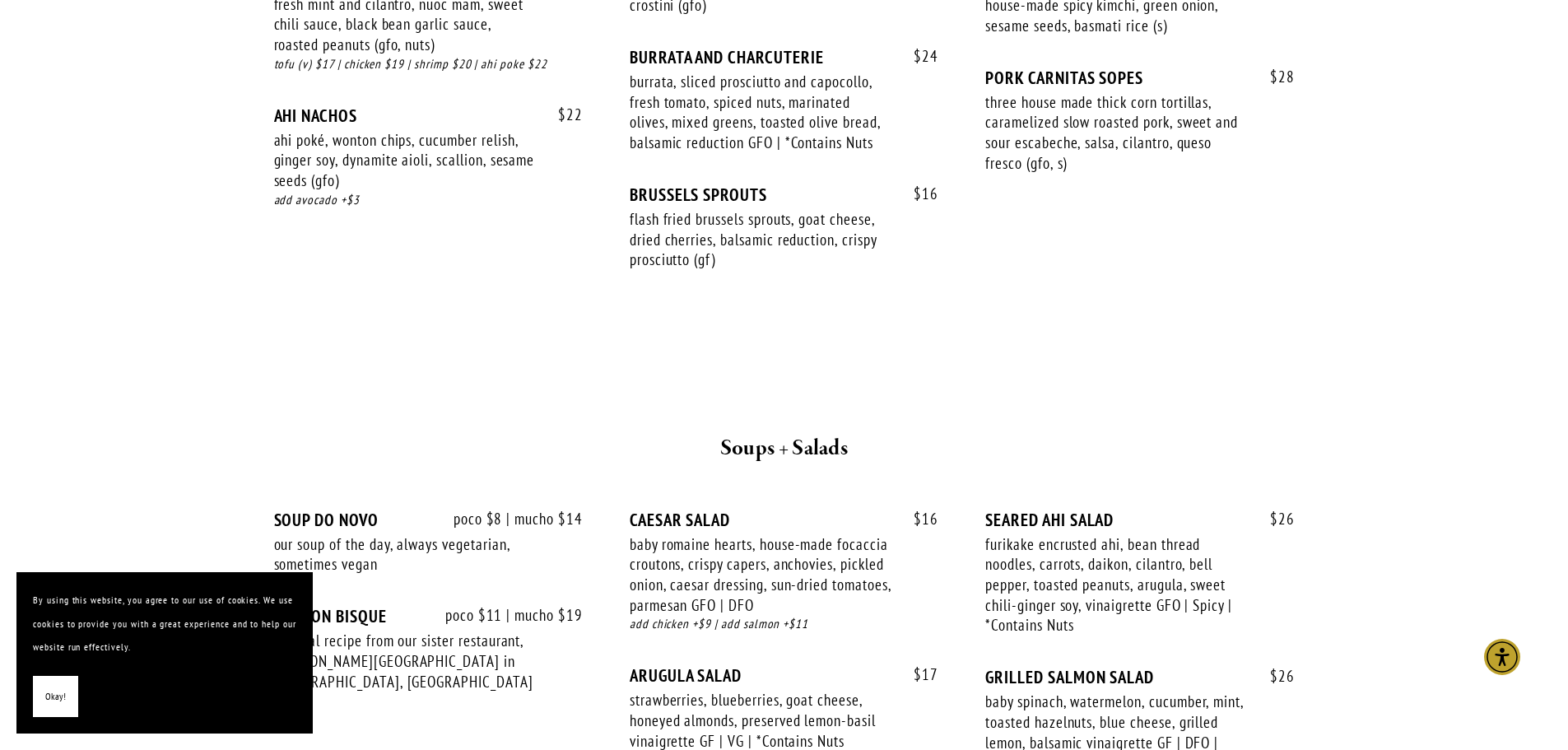
drag, startPoint x: 134, startPoint y: 297, endPoint x: 140, endPoint y: 245, distance: 52.3
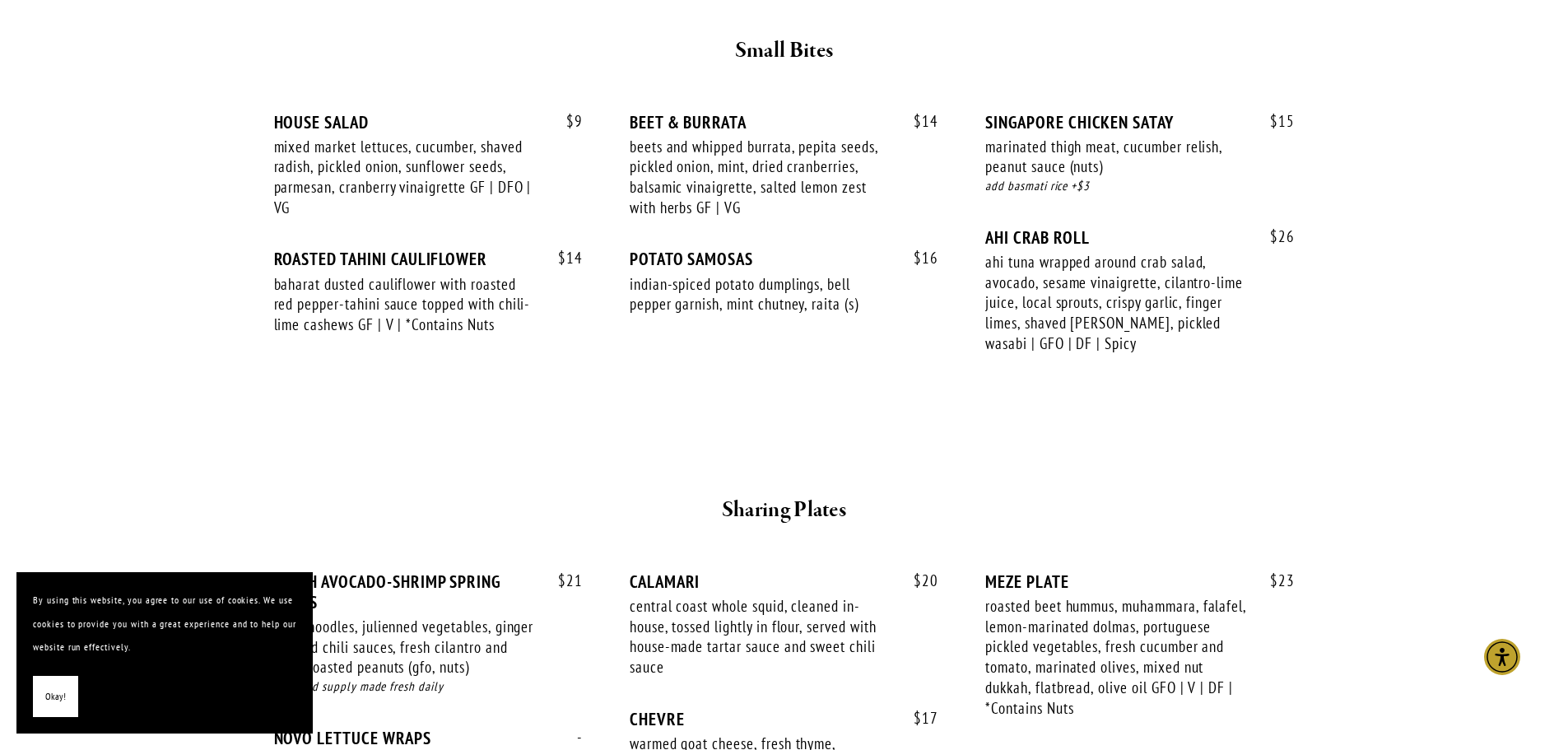
drag, startPoint x: 134, startPoint y: 351, endPoint x: 136, endPoint y: 313, distance: 38.1
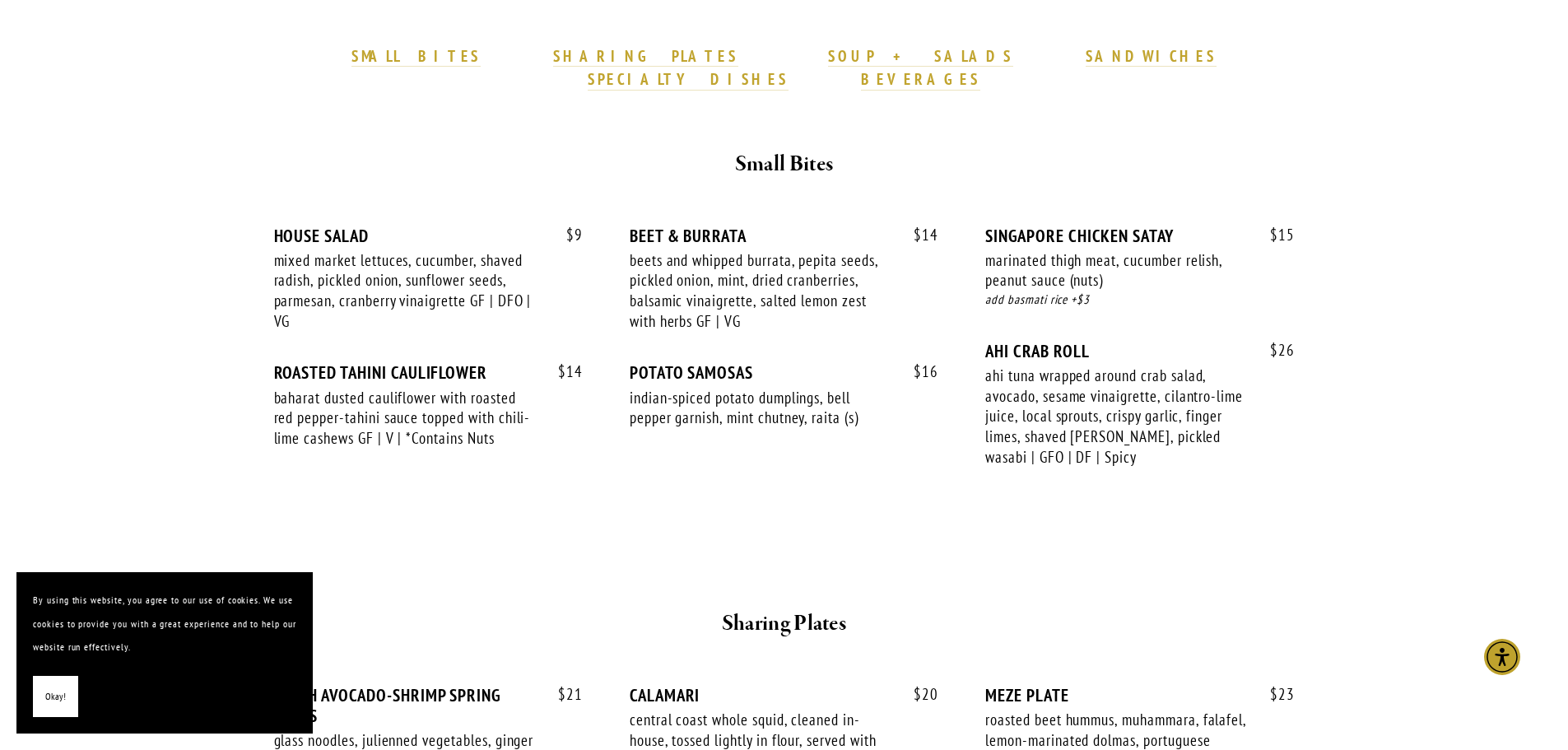
scroll to position [449, 0]
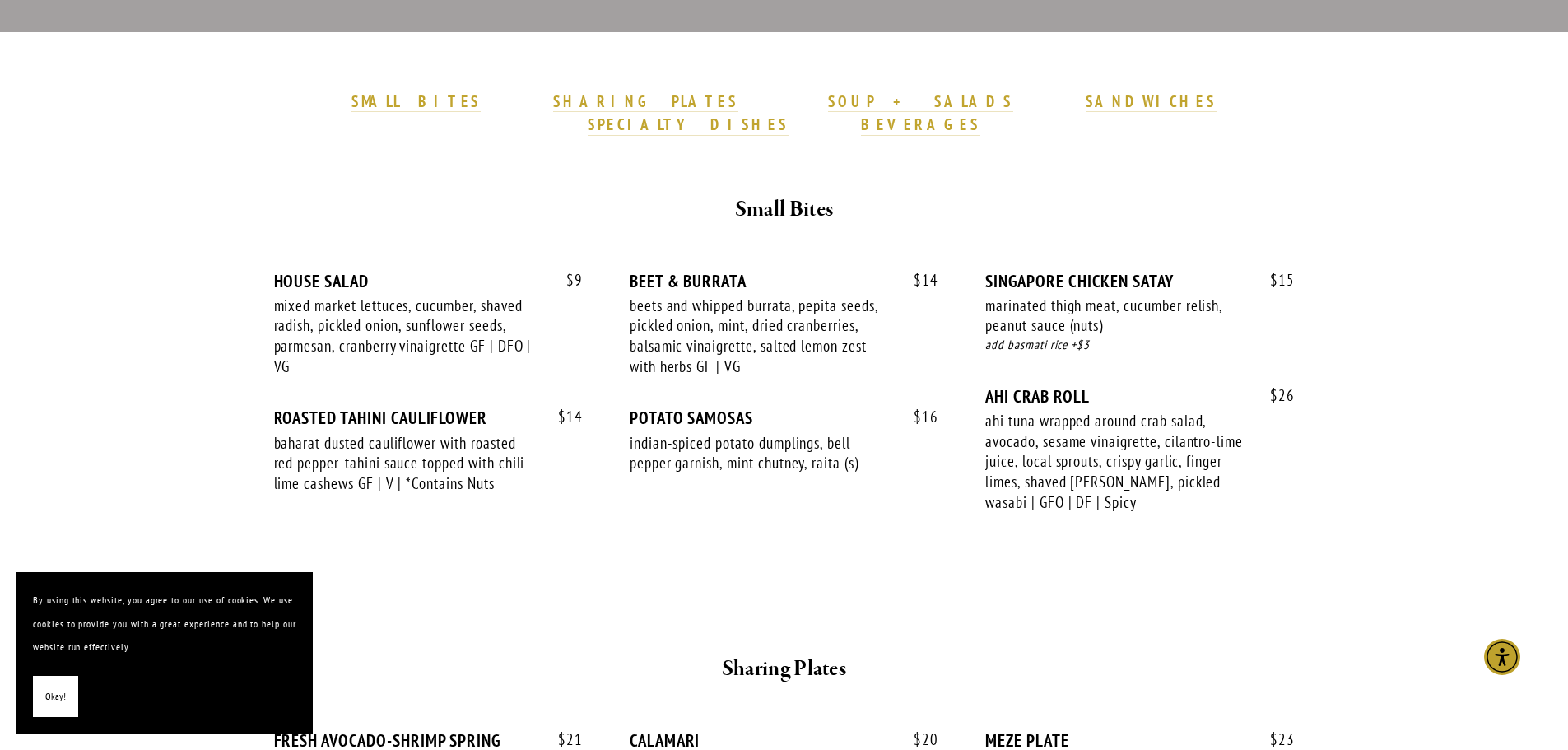
drag, startPoint x: 135, startPoint y: 348, endPoint x: 136, endPoint y: 294, distance: 54.0
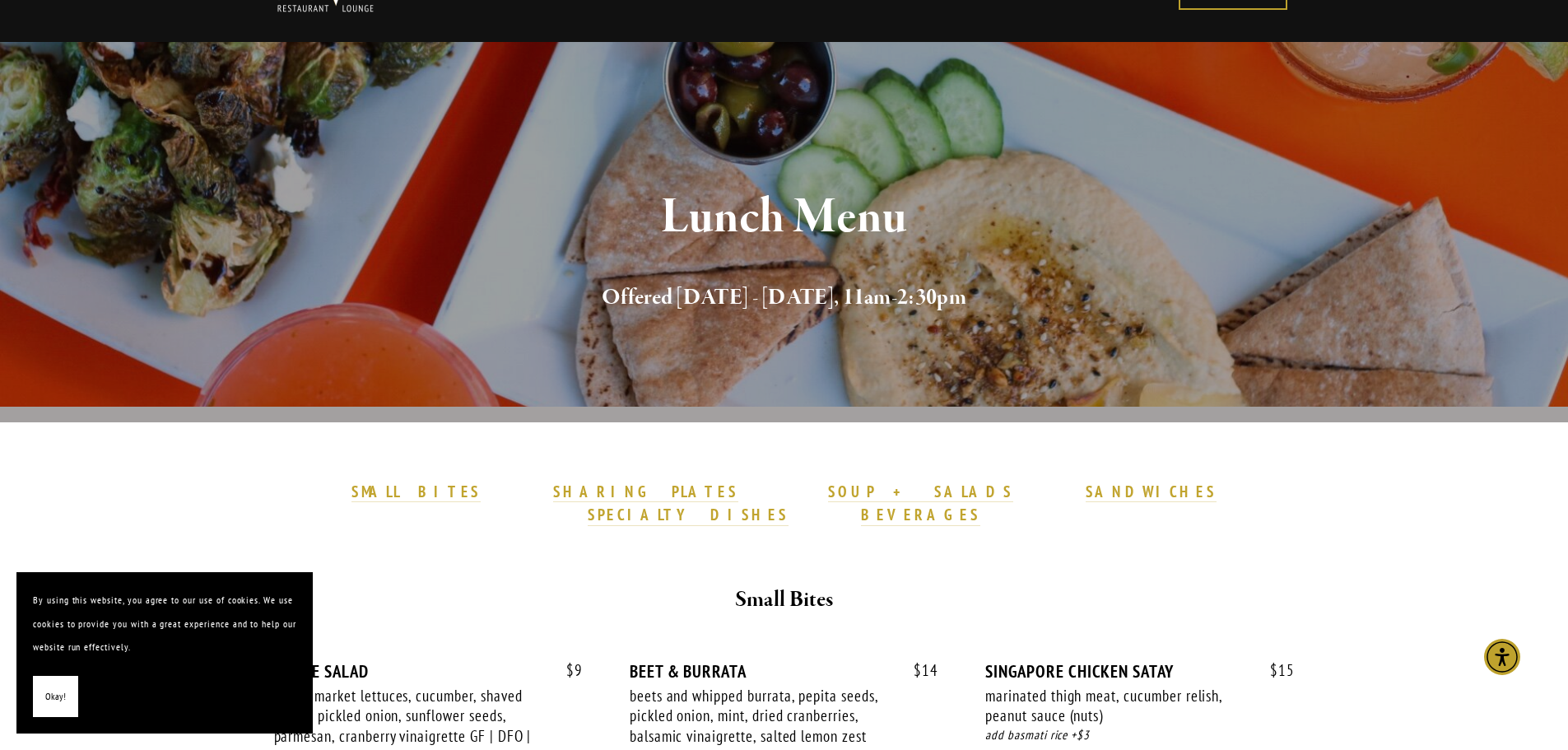
scroll to position [0, 0]
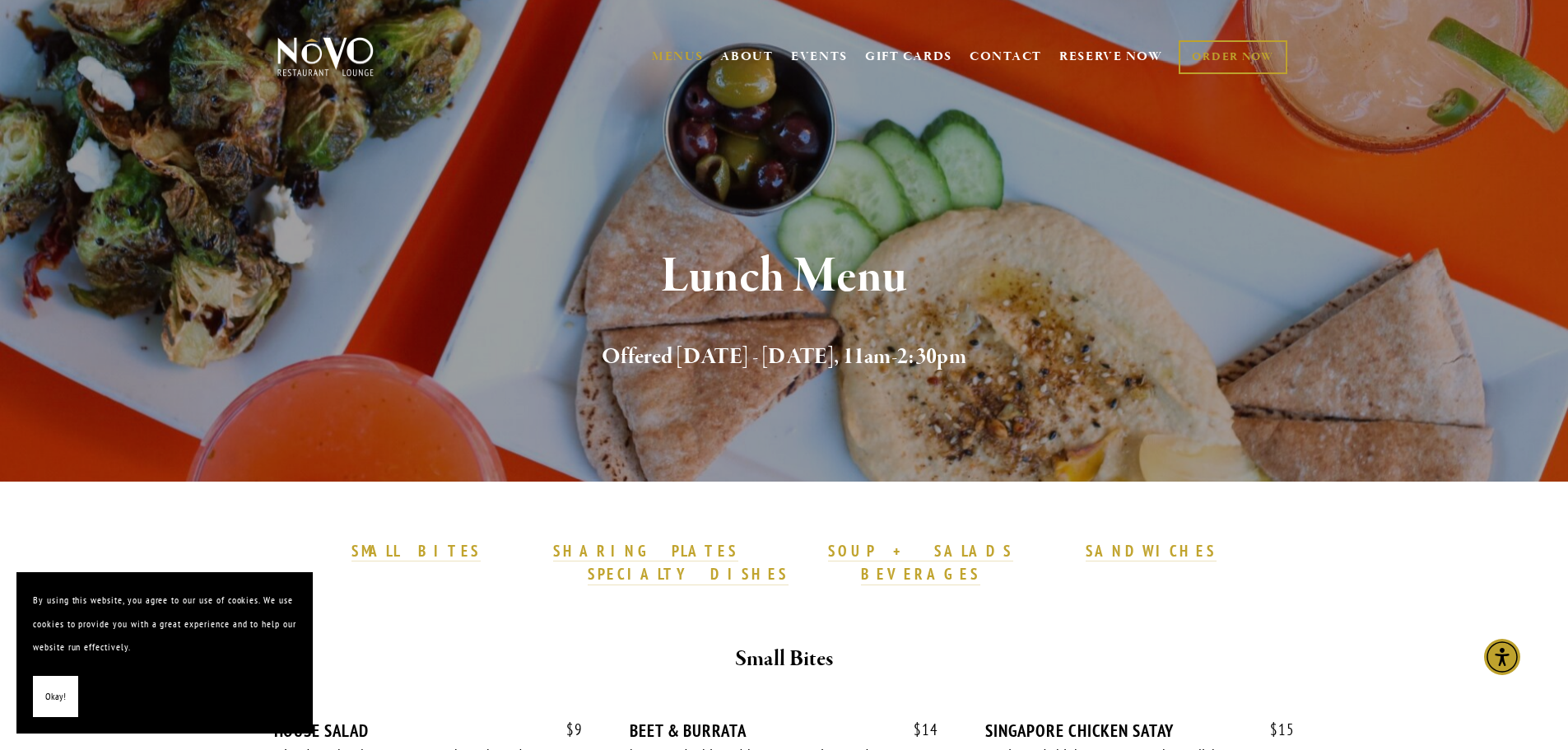
drag, startPoint x: 144, startPoint y: 340, endPoint x: 157, endPoint y: 270, distance: 71.2
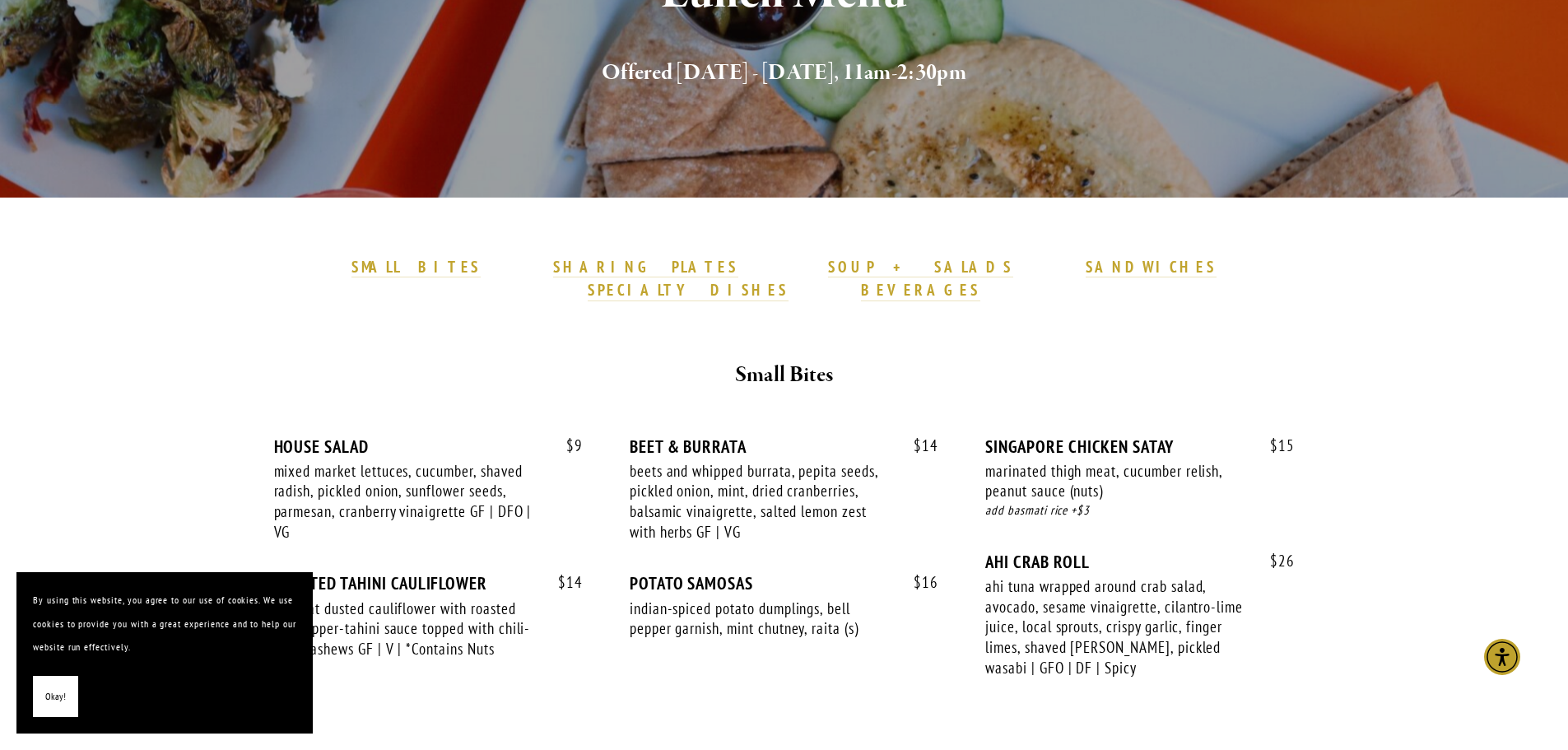
drag, startPoint x: 144, startPoint y: 346, endPoint x: 135, endPoint y: 405, distance: 59.7
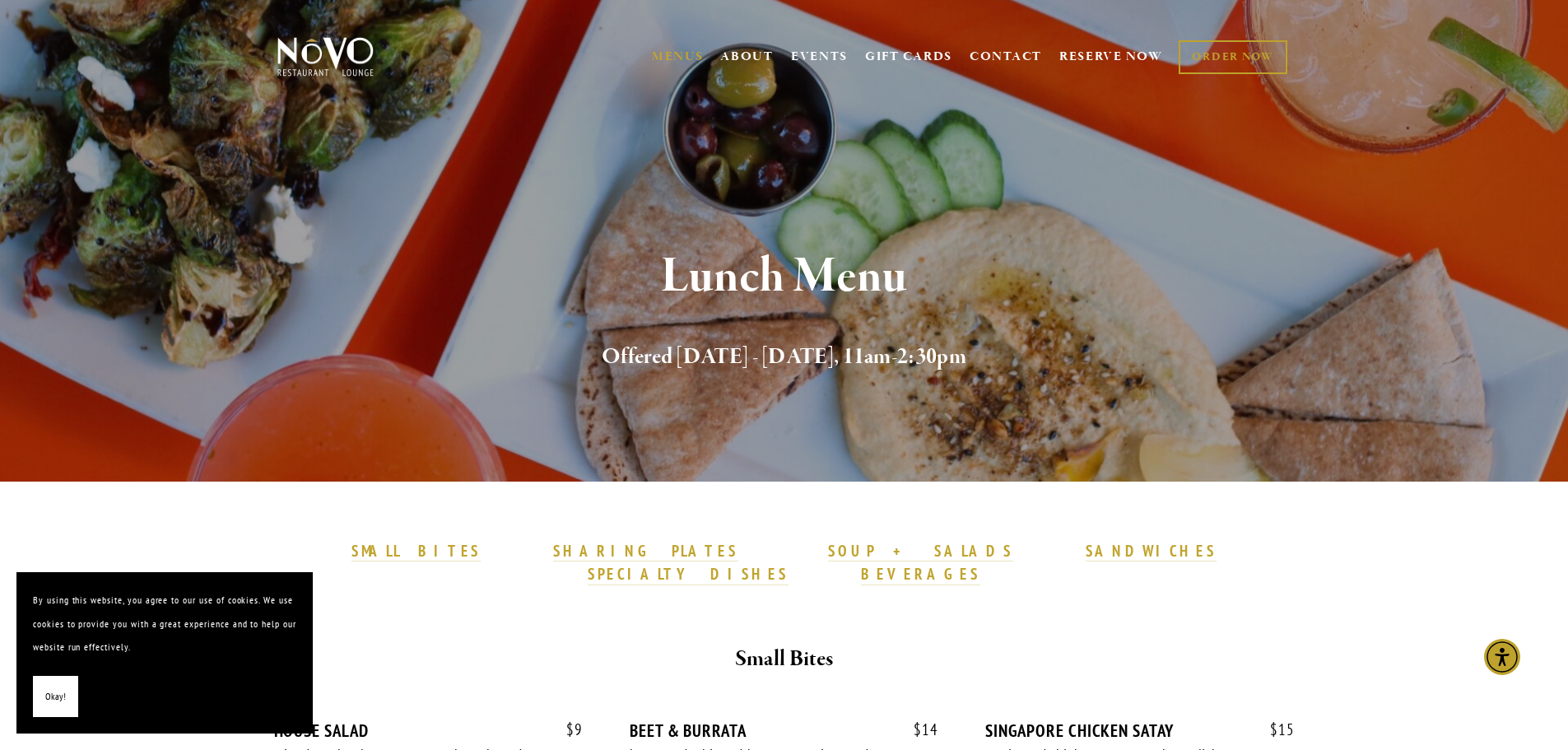
drag, startPoint x: 207, startPoint y: 344, endPoint x: 410, endPoint y: 135, distance: 291.4
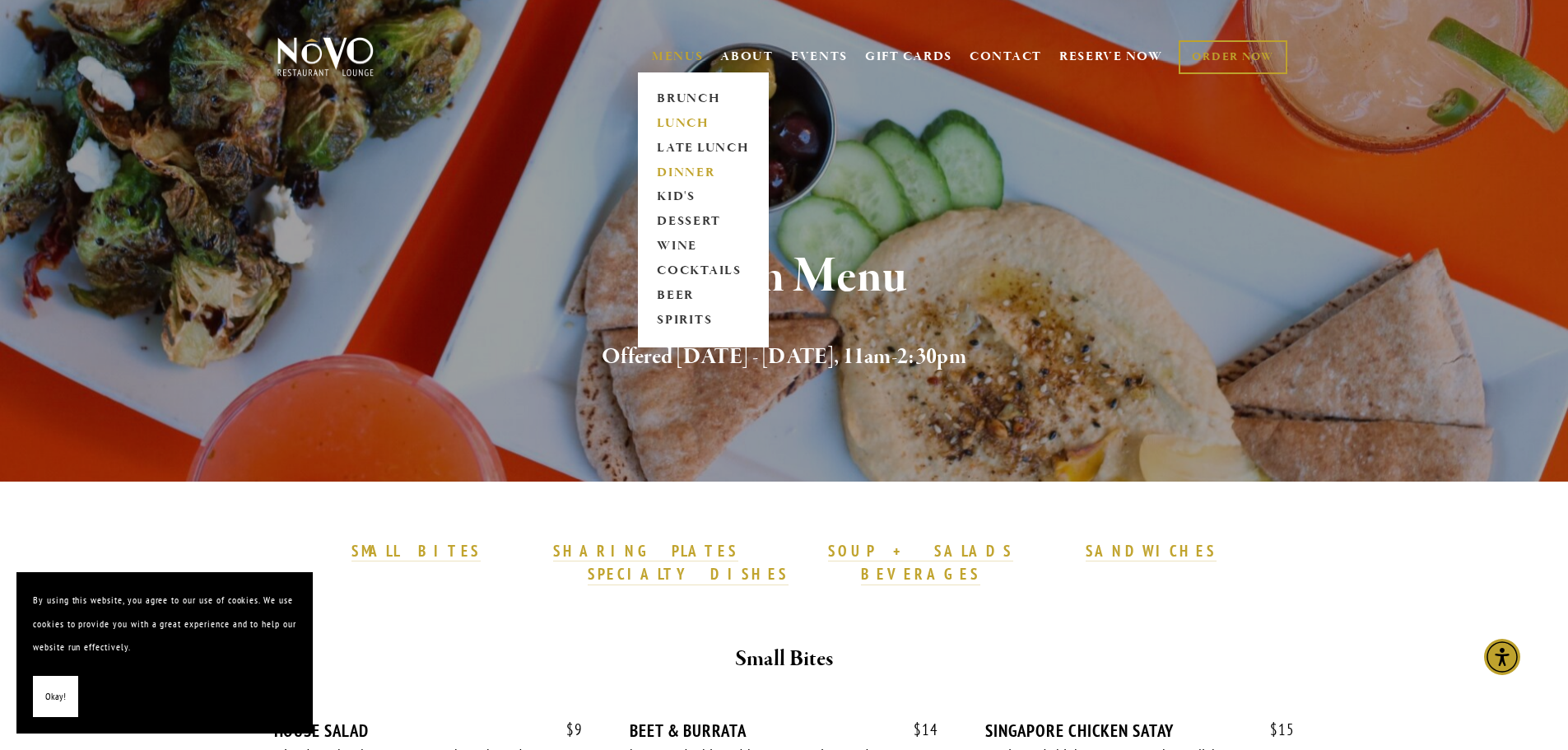
click at [688, 166] on link "DINNER" at bounding box center [703, 172] width 103 height 25
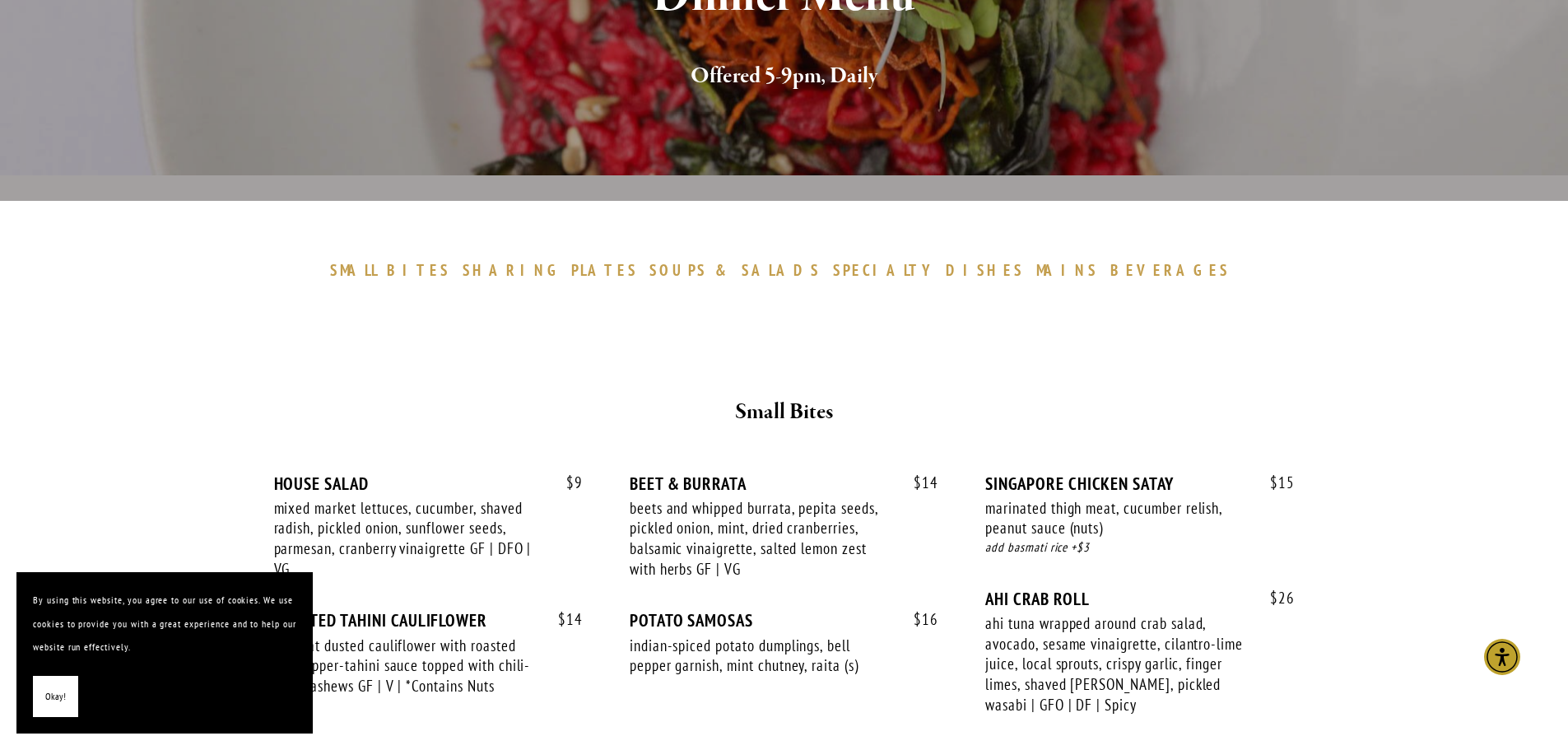
drag, startPoint x: 348, startPoint y: 397, endPoint x: 344, endPoint y: 472, distance: 75.1
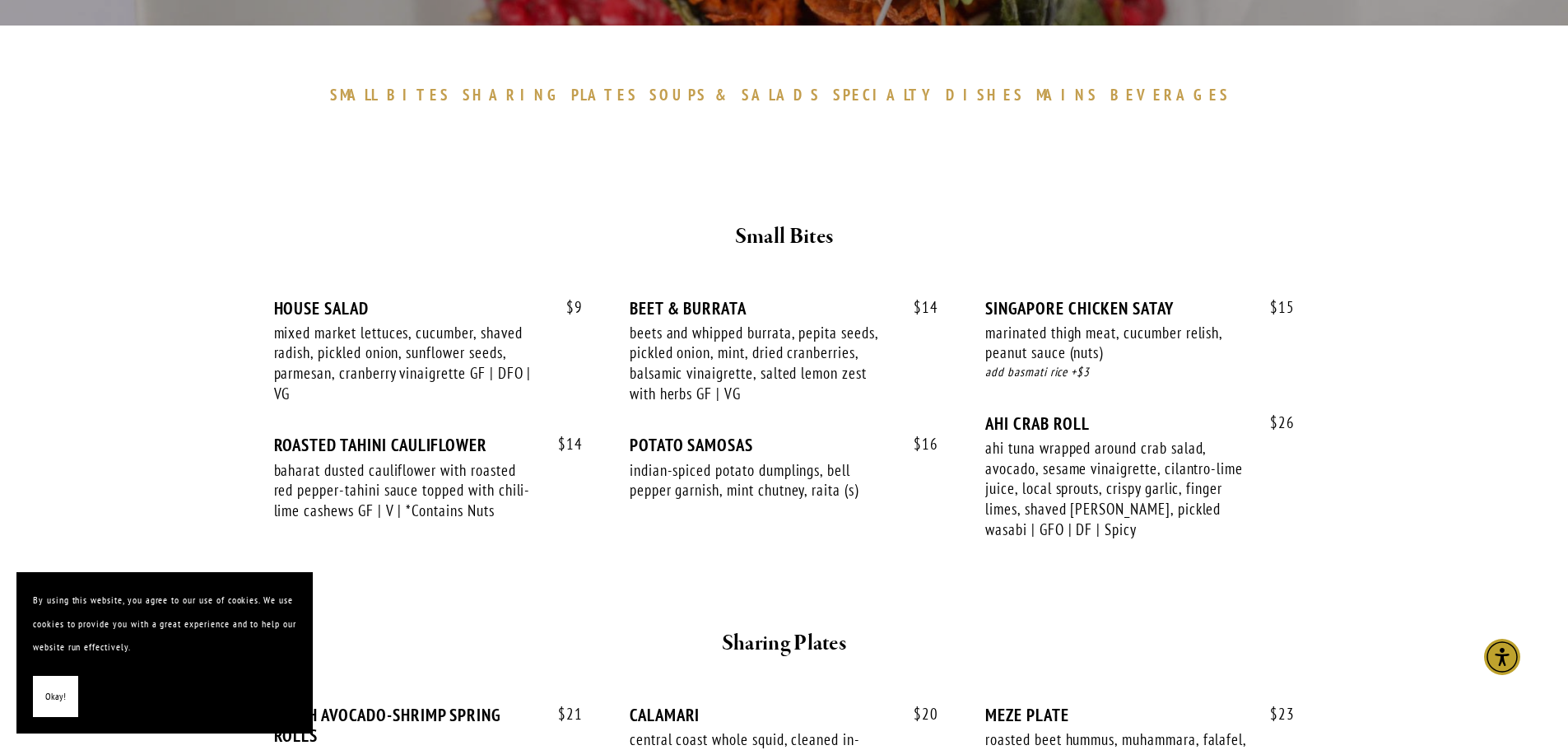
drag, startPoint x: 217, startPoint y: 278, endPoint x: 213, endPoint y: 347, distance: 69.1
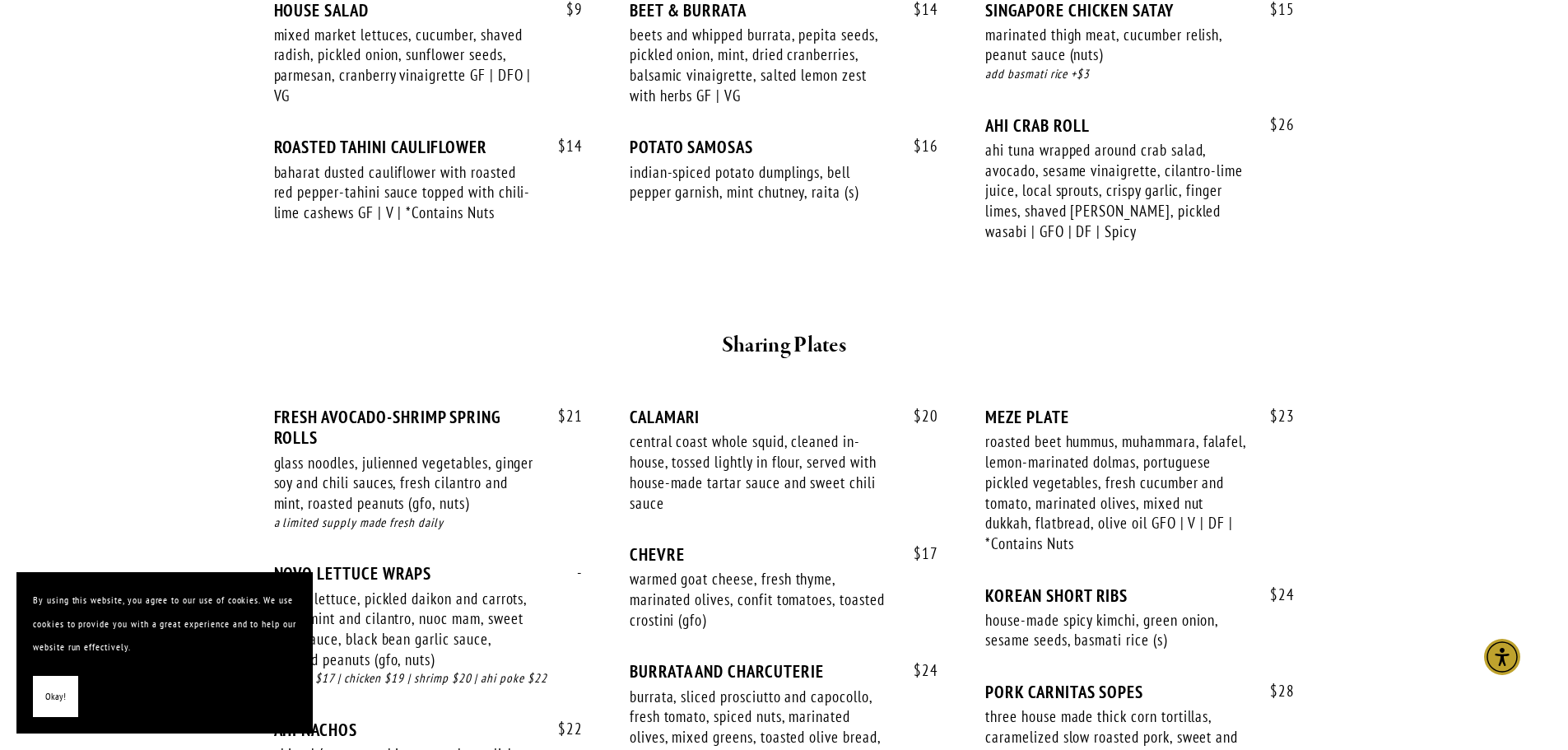
drag, startPoint x: 201, startPoint y: 183, endPoint x: 195, endPoint y: 223, distance: 40.4
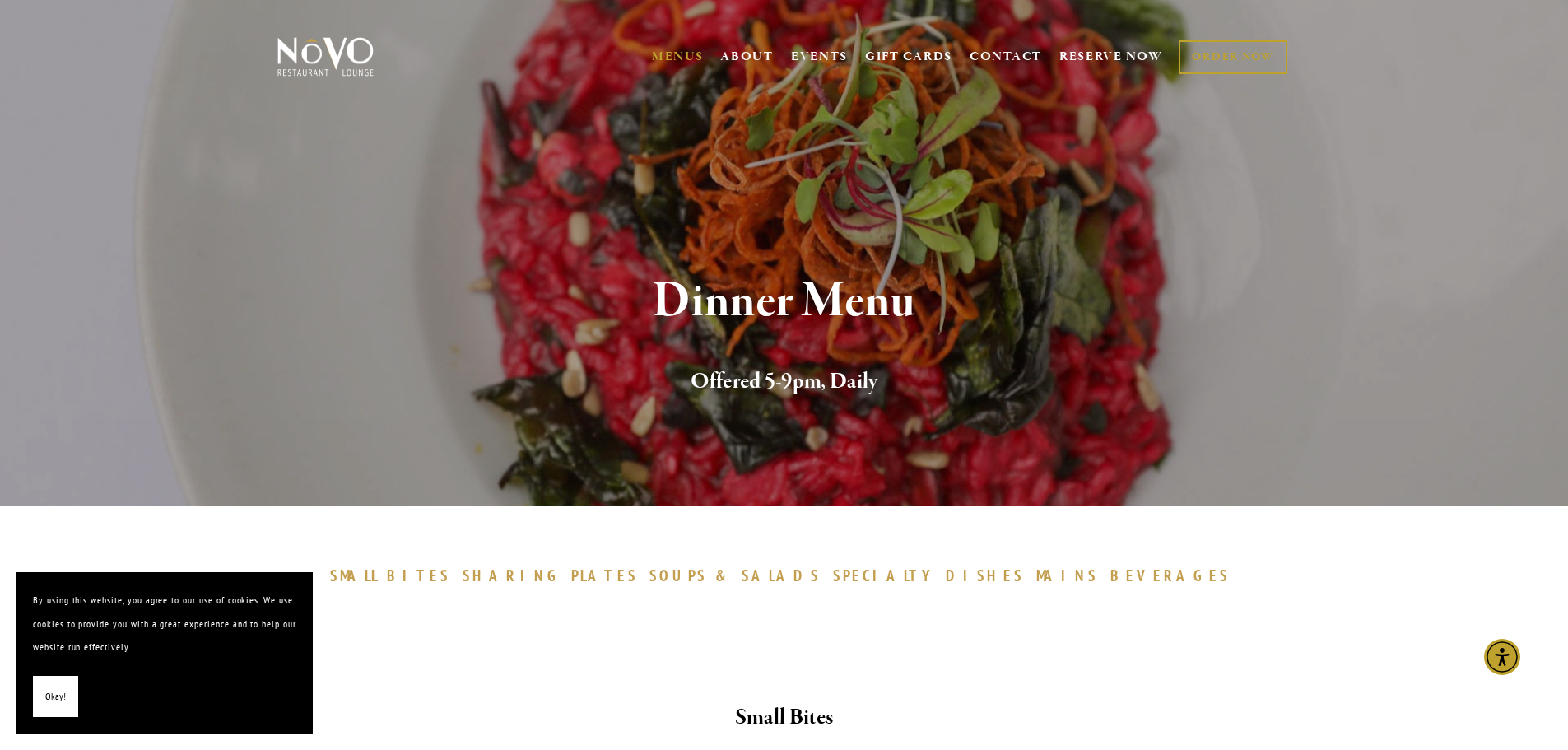
drag, startPoint x: 206, startPoint y: 197, endPoint x: 191, endPoint y: 11, distance: 186.6
